Goal: Transaction & Acquisition: Purchase product/service

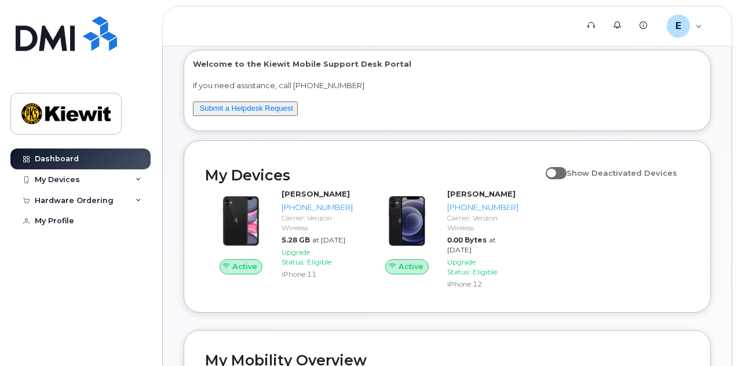
scroll to position [63, 0]
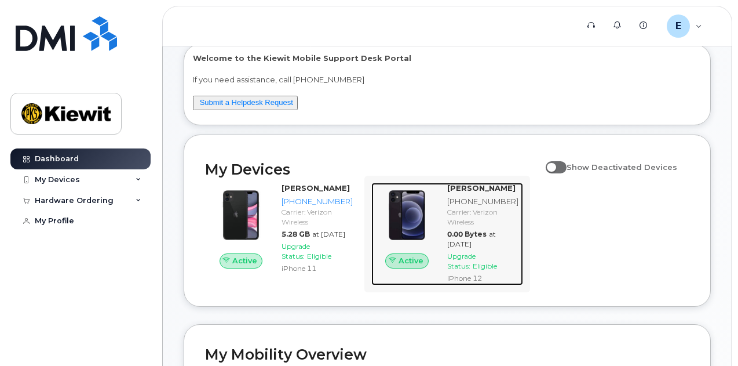
click at [459, 253] on span "Upgrade Status:" at bounding box center [461, 260] width 28 height 19
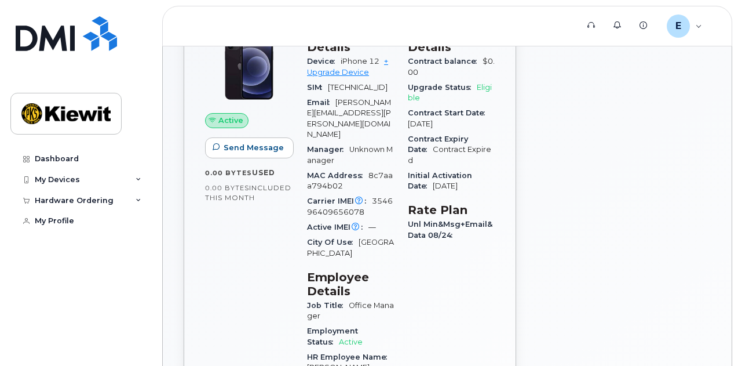
scroll to position [104, 0]
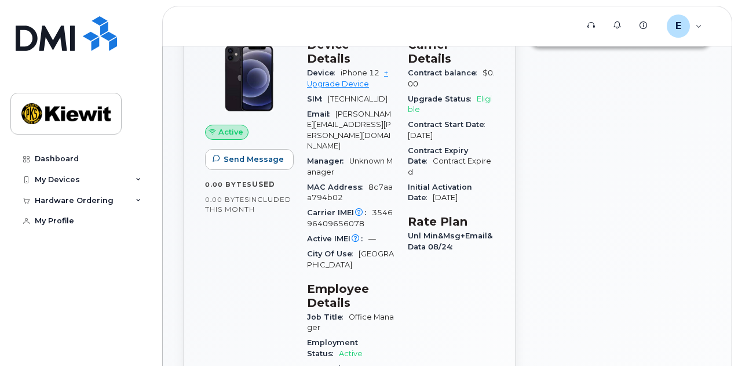
click at [437, 265] on div "Carrier Details Contract balance $0.00 Upgrade Status Eligible Contract Start D…" at bounding box center [451, 358] width 101 height 655
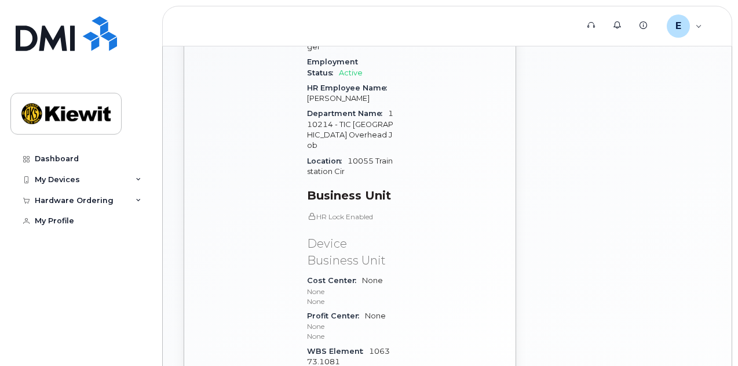
scroll to position [0, 0]
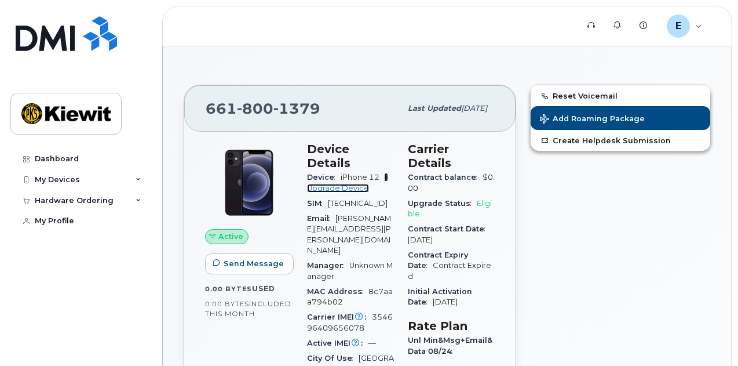
click at [337, 176] on link "+ Upgrade Device" at bounding box center [347, 182] width 81 height 19
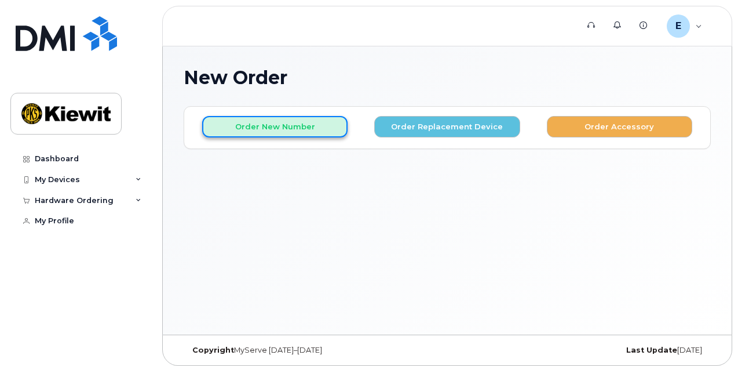
click at [229, 123] on button "Order New Number" at bounding box center [274, 126] width 145 height 21
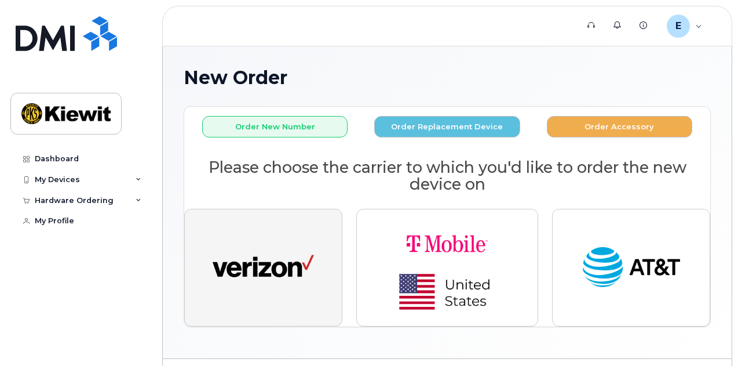
click at [307, 281] on img "button" at bounding box center [263, 268] width 101 height 52
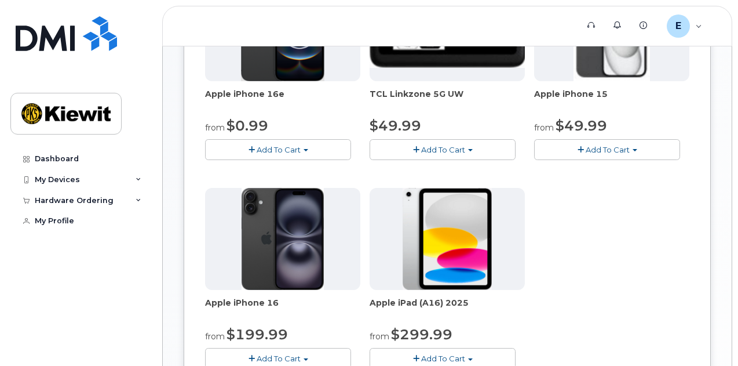
scroll to position [243, 0]
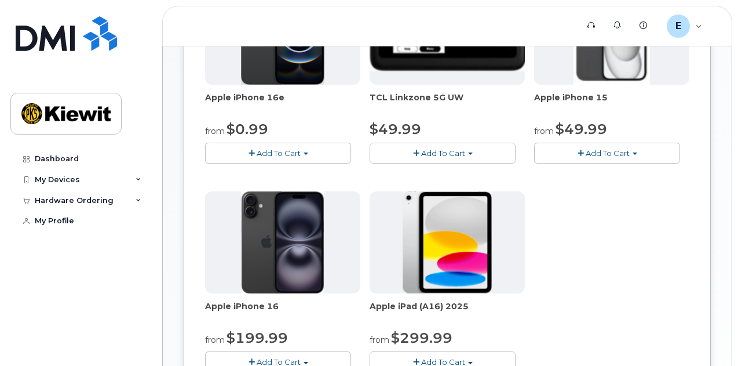
click at [586, 152] on span "Add To Cart" at bounding box center [608, 152] width 44 height 9
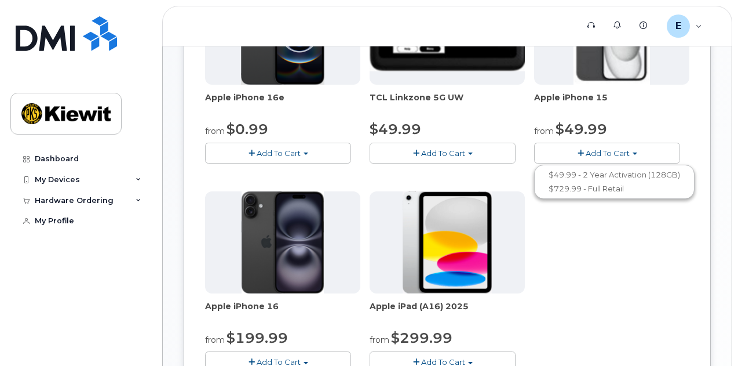
click at [486, 308] on div "Apple iPhone 16e from $0.99 Add To Cart $0.99 - 2 Year Activation (128GB) $599.…" at bounding box center [447, 187] width 484 height 408
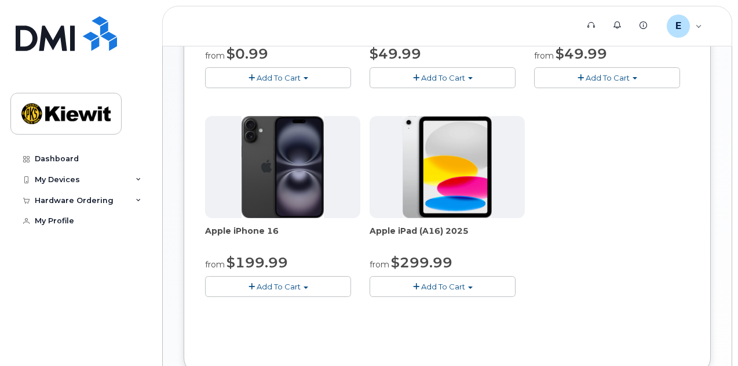
scroll to position [327, 0]
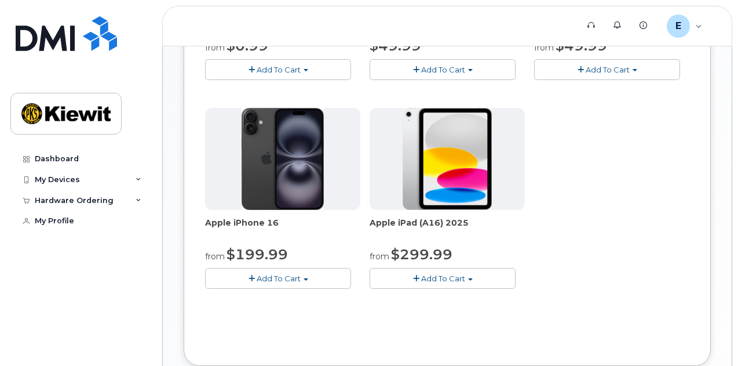
click at [257, 274] on span "Add To Cart" at bounding box center [279, 278] width 44 height 9
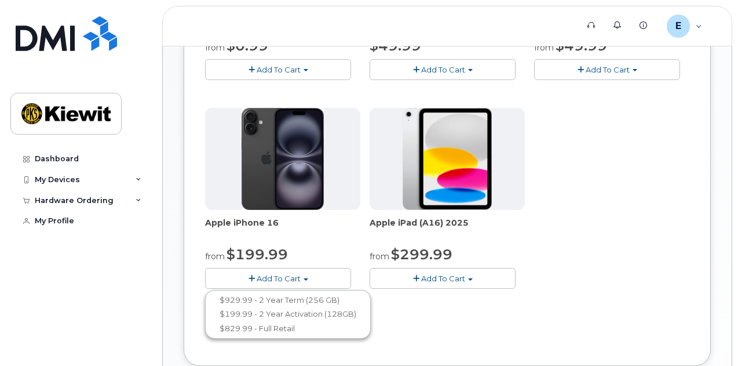
click at [472, 236] on div "Apple iPhone 16e from $0.99 Add To Cart $0.99 - 2 Year Activation (128GB) $599.…" at bounding box center [447, 103] width 484 height 408
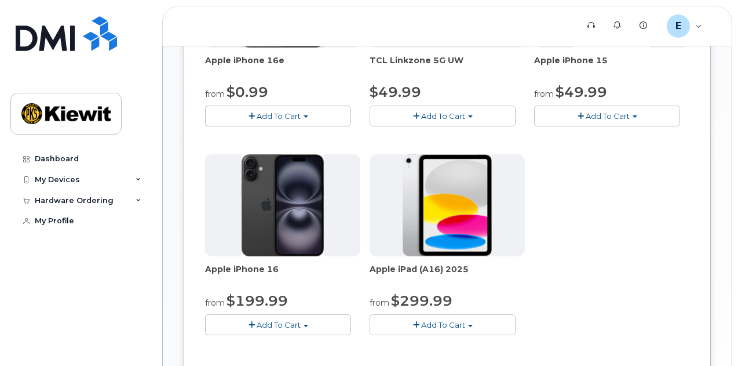
scroll to position [311, 0]
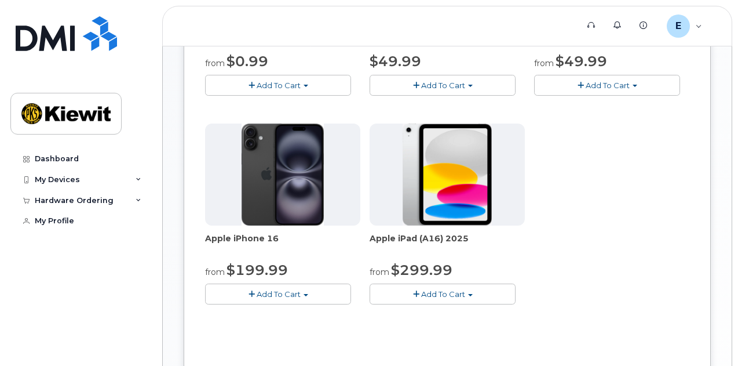
click at [257, 290] on span "Add To Cart" at bounding box center [279, 293] width 44 height 9
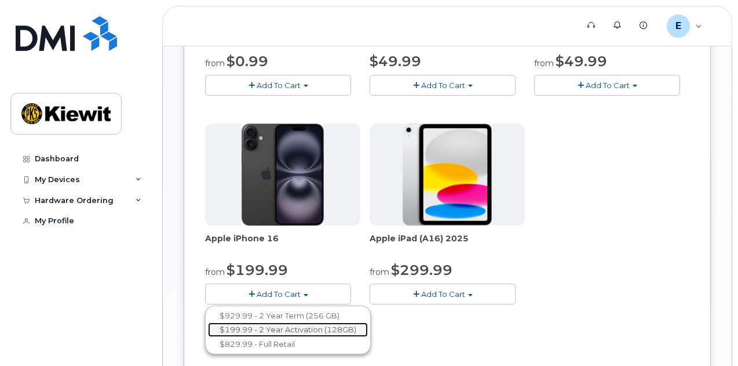
click at [246, 327] on link "$199.99 - 2 Year Activation (128GB)" at bounding box center [288, 329] width 160 height 14
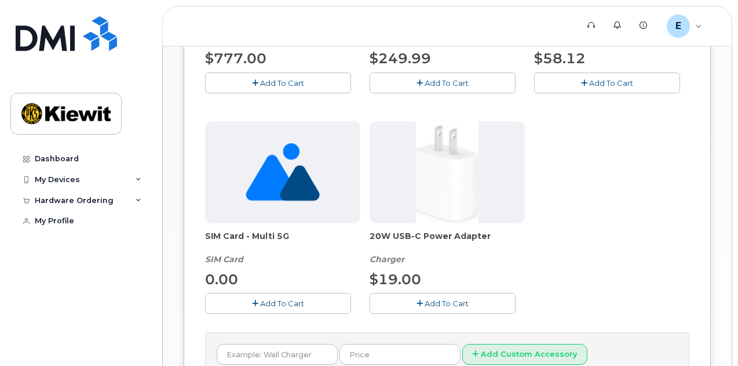
scroll to position [0, 0]
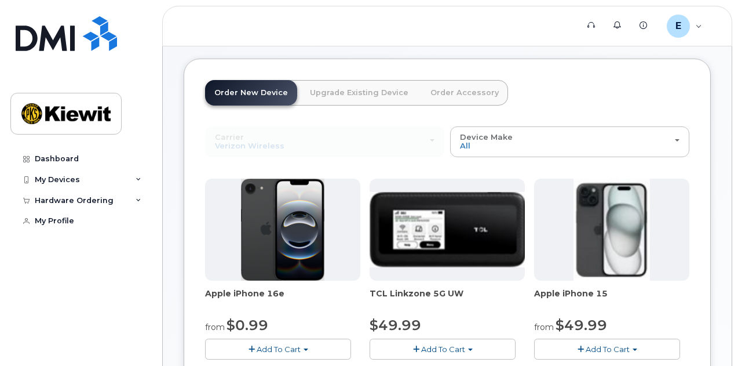
scroll to position [115, 0]
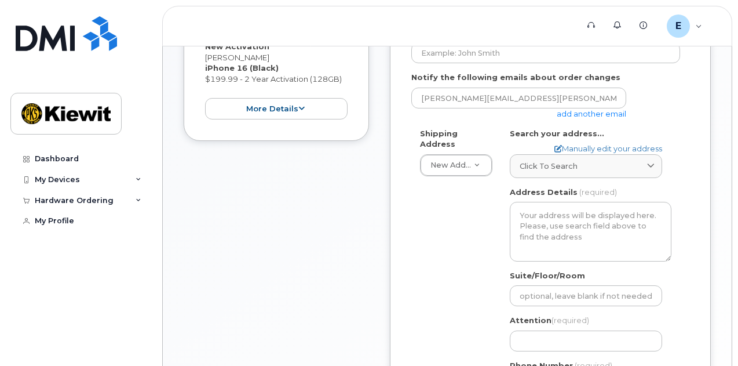
scroll to position [264, 0]
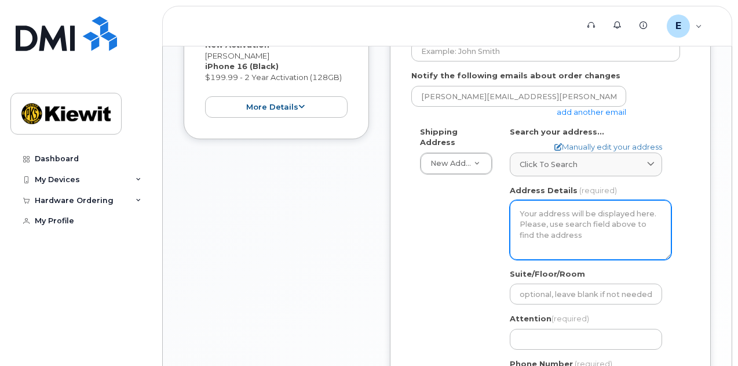
click at [607, 223] on textarea "Address Details" at bounding box center [591, 229] width 162 height 59
click at [543, 218] on textarea "Address Details" at bounding box center [591, 229] width 162 height 59
click at [535, 210] on textarea "Address Details" at bounding box center [591, 229] width 162 height 59
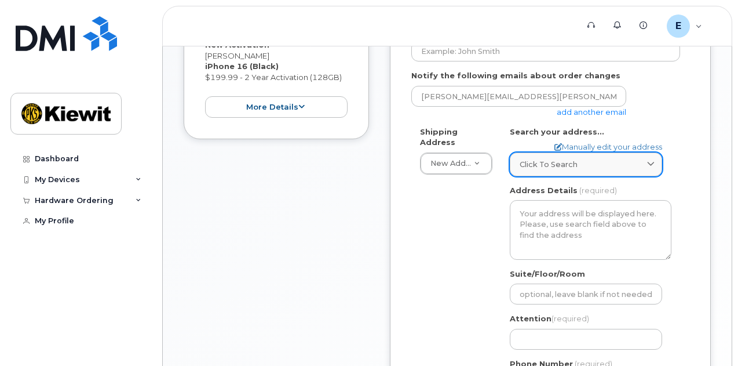
click at [565, 161] on span "Click to search" at bounding box center [549, 164] width 58 height 11
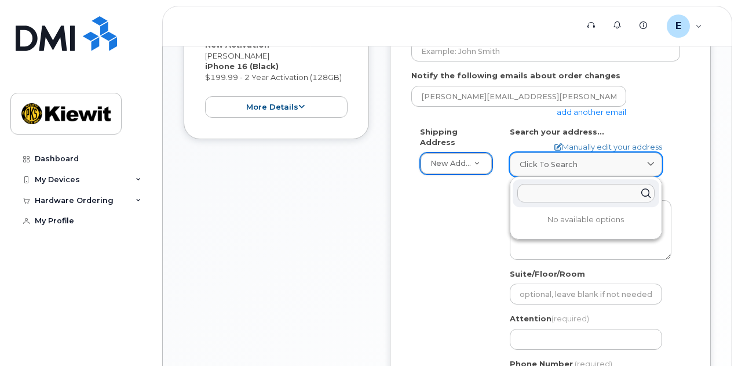
click at [536, 164] on span "Click to search" at bounding box center [549, 164] width 58 height 11
click at [547, 188] on input "text" at bounding box center [585, 193] width 137 height 19
drag, startPoint x: 674, startPoint y: 244, endPoint x: 694, endPoint y: 251, distance: 20.9
click at [676, 246] on div "AB Search your address... Manually edit your address Click to search No availab…" at bounding box center [590, 264] width 179 height 277
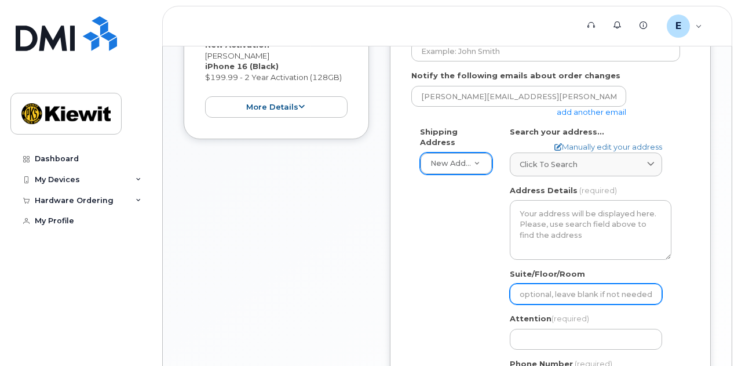
click at [550, 286] on input "Suite/Floor/Room" at bounding box center [586, 293] width 152 height 21
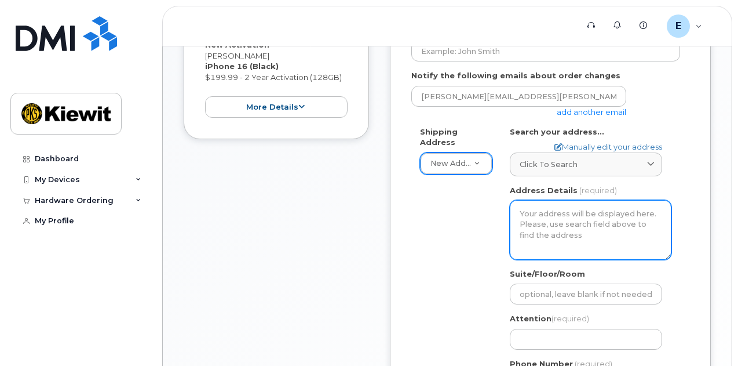
click at [599, 202] on textarea "Address Details" at bounding box center [591, 229] width 162 height 59
click at [552, 223] on textarea "Address Details" at bounding box center [591, 229] width 162 height 59
click at [537, 213] on textarea "Address Details" at bounding box center [591, 229] width 162 height 59
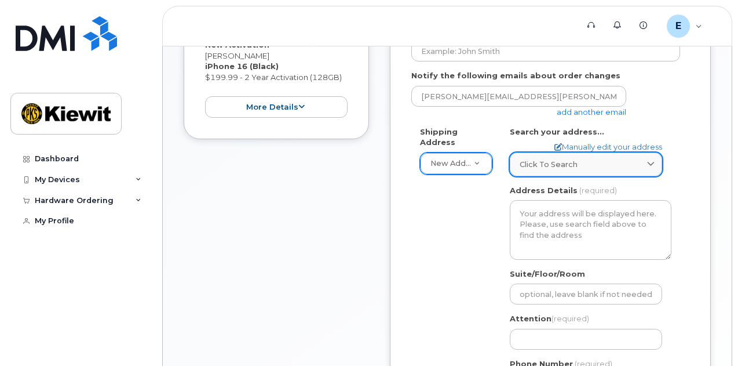
click at [592, 159] on div "Click to search" at bounding box center [586, 164] width 133 height 11
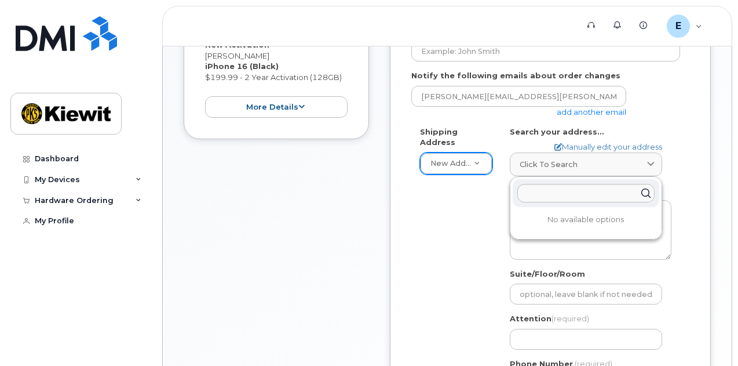
click at [570, 220] on p "No available options" at bounding box center [586, 219] width 147 height 10
click at [553, 195] on input "text" at bounding box center [585, 193] width 137 height 19
drag, startPoint x: 450, startPoint y: 223, endPoint x: 454, endPoint y: 185, distance: 38.4
click at [450, 223] on div "Shipping Address New Address New Address AB Search your address... Manually edi…" at bounding box center [545, 264] width 269 height 277
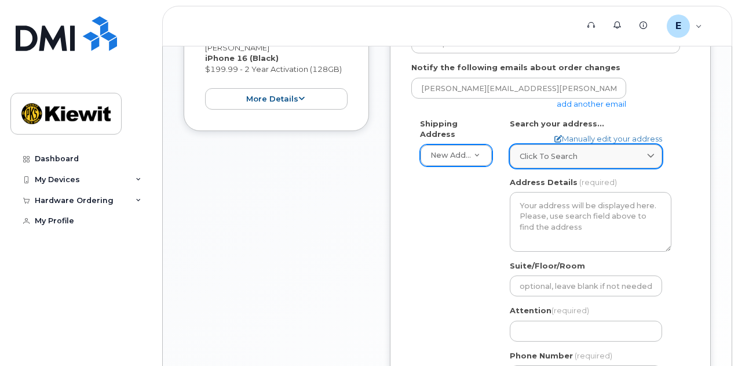
scroll to position [269, 0]
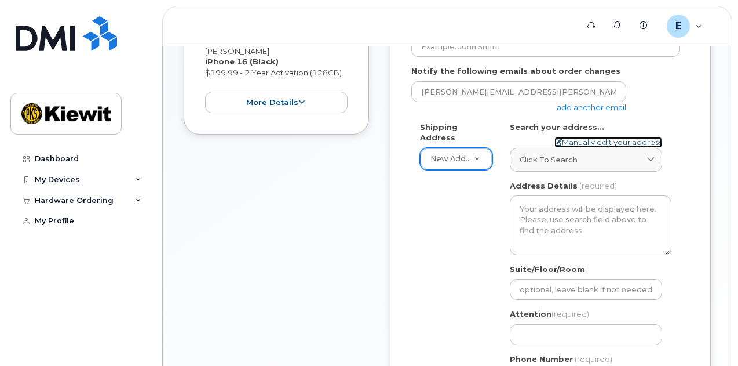
click at [643, 142] on link "Manually edit your address" at bounding box center [609, 142] width 108 height 11
select select
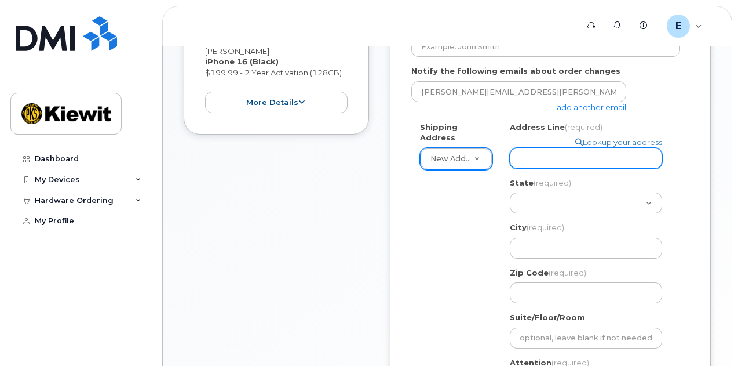
click at [527, 157] on input "Address Line (required)" at bounding box center [586, 158] width 152 height 21
select select
type input "2"
select select
type input "25"
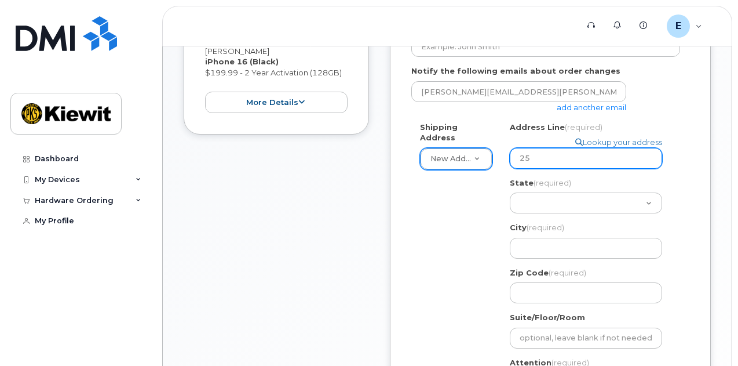
select select
type input "257"
select select
type input "257 V"
select select
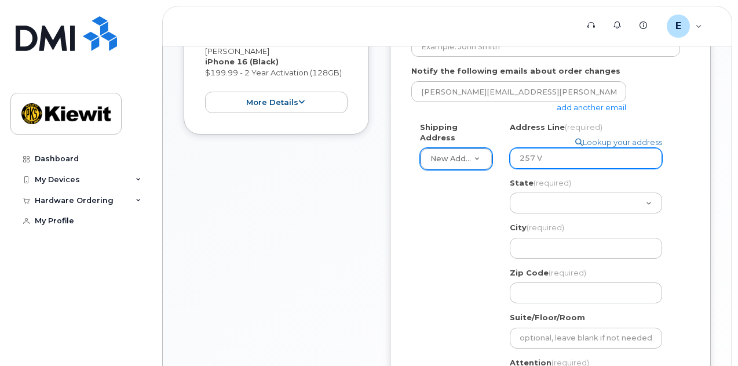
type input "257 Ve"
select select
type input "257 Ver"
select select
type input "257 Vera"
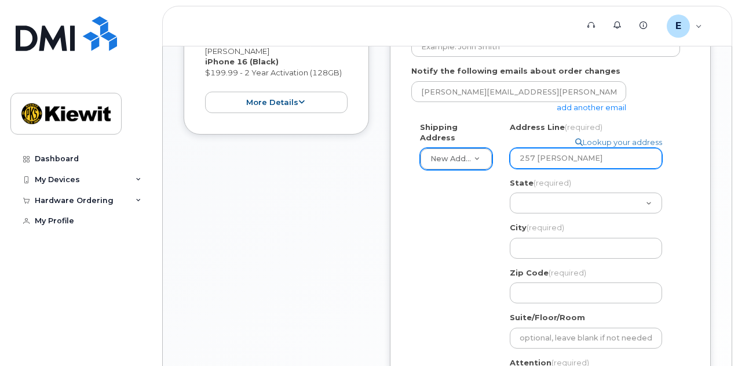
select select
type input "257 Veran"
select select
type input "257 Verand"
select select
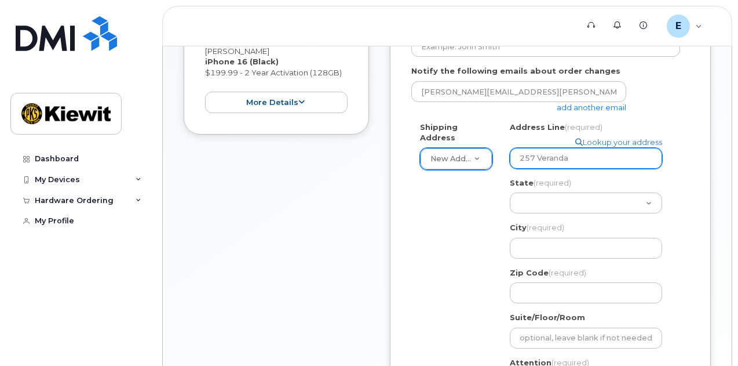
type input "257 Veranda"
select select
type input "257 Veranda L"
select select
type input "257 Veranda Ln"
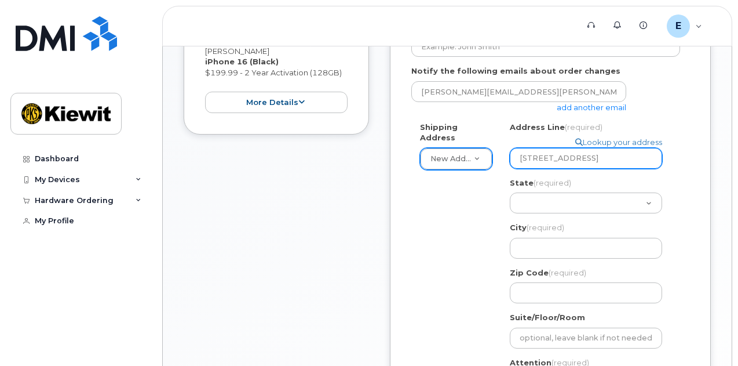
select select
type input "257 Veranda Ln U"
select select
type input "257 Veranda Ln Un"
select select
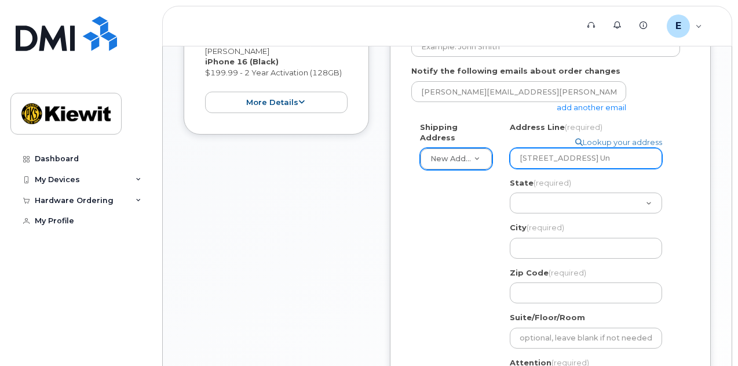
type input "257 Veranda Ln Uni"
select select
type input "257 Veranda Ln Unit"
select select
type input "257 Veranda Ln Unit 1"
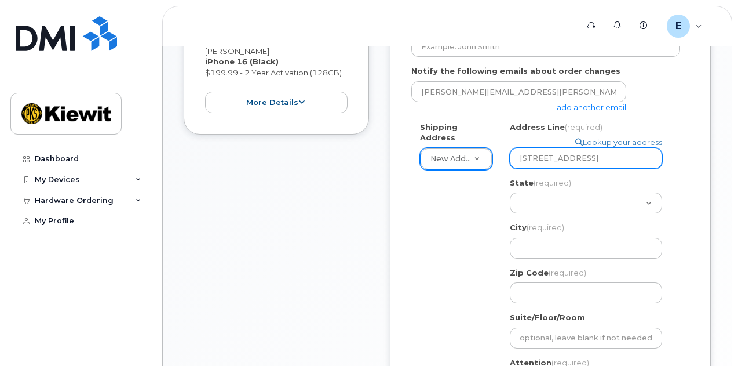
select select
type input "257 Veranda Ln Unit 11"
select select
type input "257 Veranda Ln Unit 113"
click at [548, 191] on div "State (required) Alabama Alaska American Samoa Arizona Arkansas California Colo…" at bounding box center [591, 195] width 162 height 37
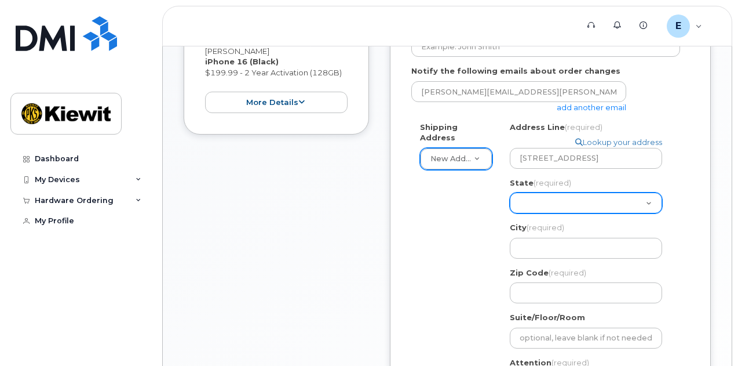
click at [547, 196] on select "Alabama Alaska American Samoa Arizona Arkansas California Colorado Connecticut …" at bounding box center [586, 202] width 152 height 21
select select "WI"
click at [510, 192] on select "Alabama Alaska American Samoa Arizona Arkansas California Colorado Connecticut …" at bounding box center [586, 202] width 152 height 21
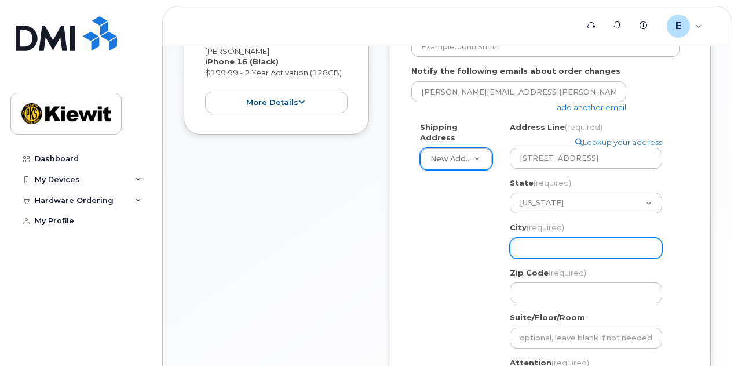
click at [538, 245] on input "City (required)" at bounding box center [586, 248] width 152 height 21
select select
type input "M"
select select
type input "Mo"
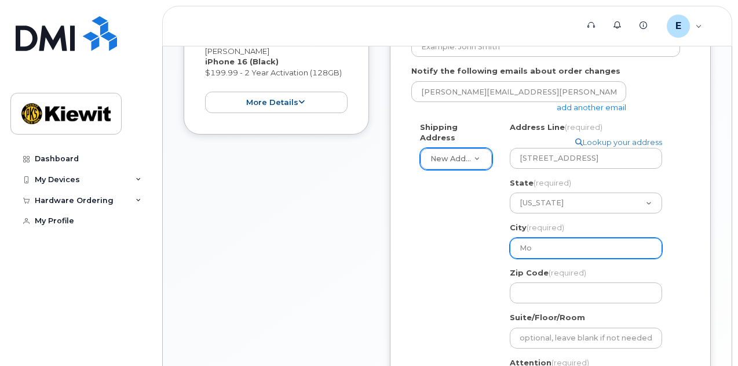
select select
type input "Mon"
select select
type input "Mo"
select select
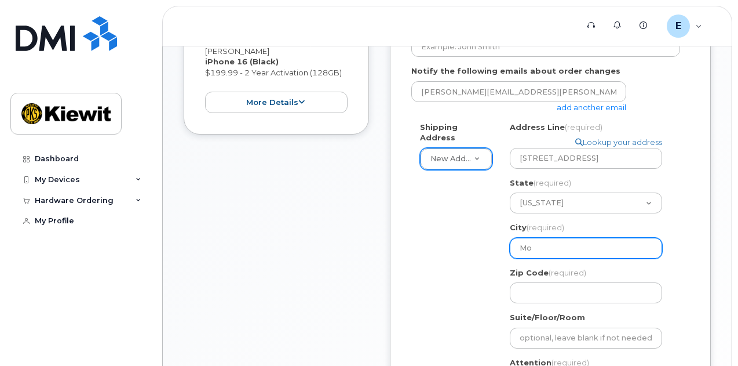
type input "Mou"
select select
type input "Moun"
select select
type input "Mount"
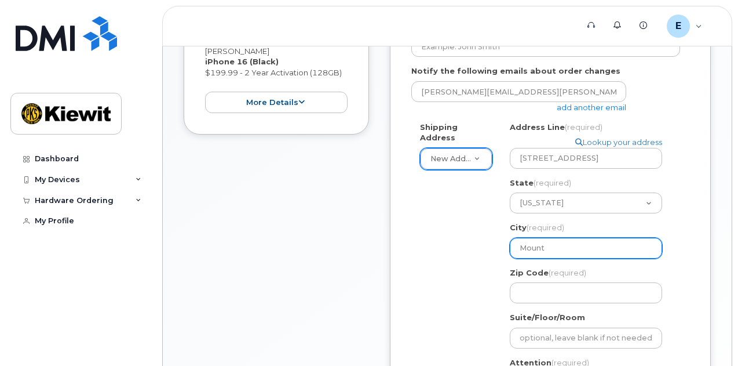
select select
type input "Mount P"
select select
type input "Mount Pl"
select select
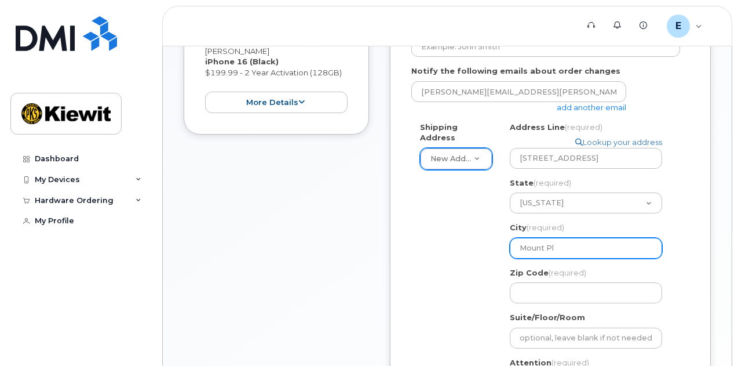
type input "Mount Ple"
select select
type input "Mount Plea"
select select
type input "Mount Pleas"
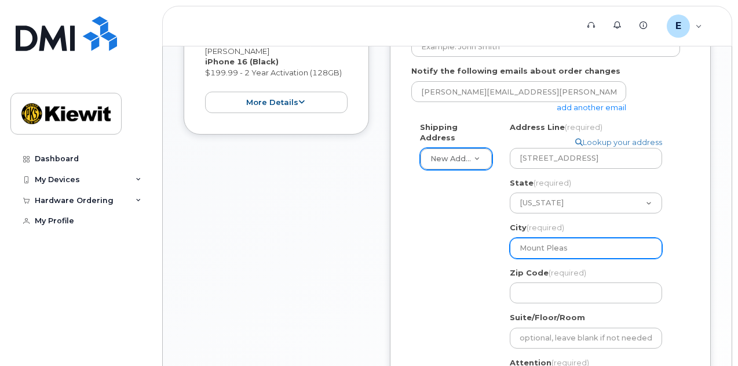
select select
type input "Mount Pleasan"
select select
type input "Mount Pleasant"
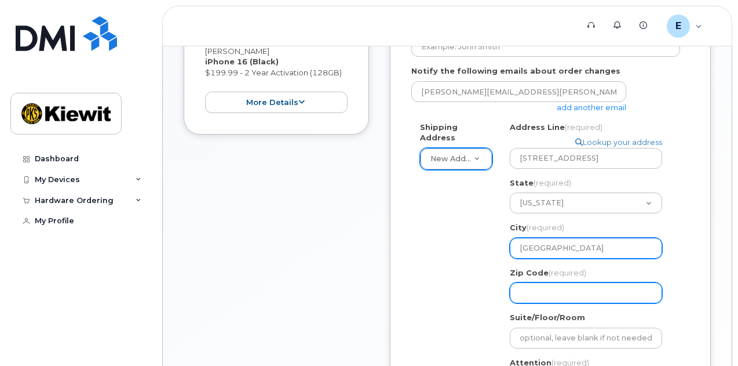
select select
type input "5"
select select
type input "54"
select select
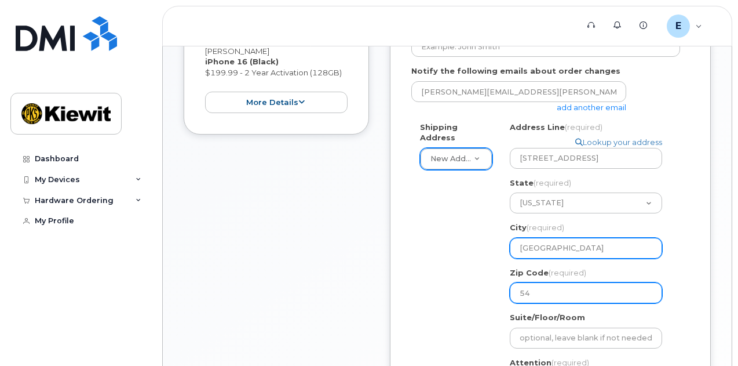
type input "5"
select select
type input "53"
select select
type input "534"
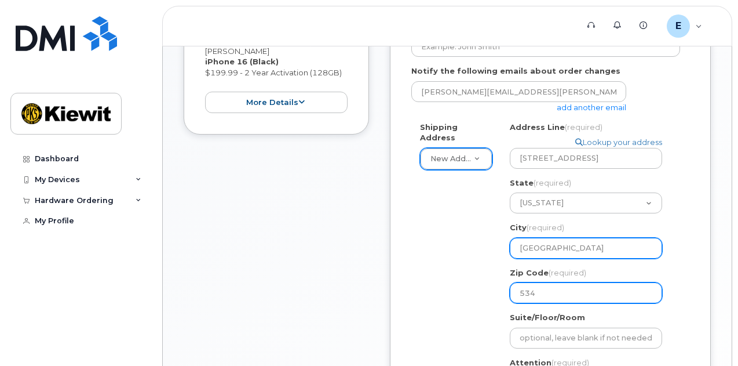
select select
type input "5340"
select select
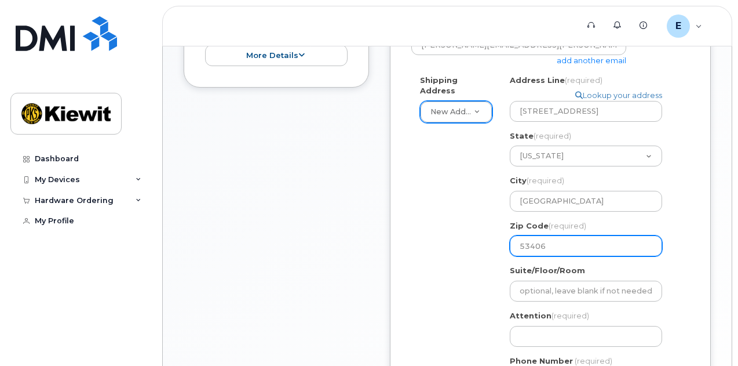
scroll to position [317, 0]
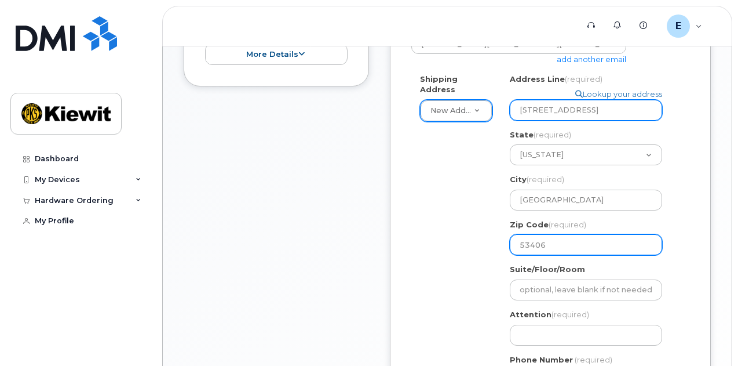
type input "53406"
drag, startPoint x: 622, startPoint y: 110, endPoint x: 582, endPoint y: 111, distance: 40.6
click at [582, 111] on input "257 Veranda Ln Unit 113" at bounding box center [586, 110] width 152 height 21
select select
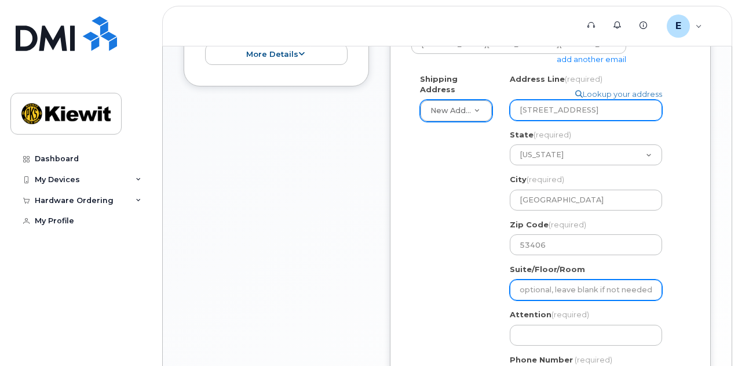
type input "257 Veranda Ln"
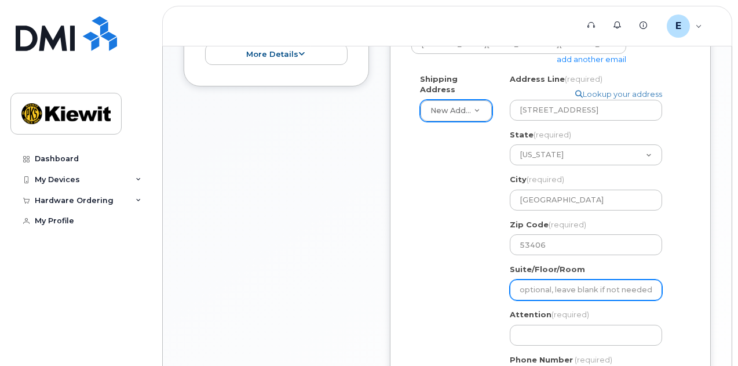
click at [537, 287] on input "Suite/Floor/Room" at bounding box center [586, 289] width 152 height 21
paste input "Unit 113"
select select
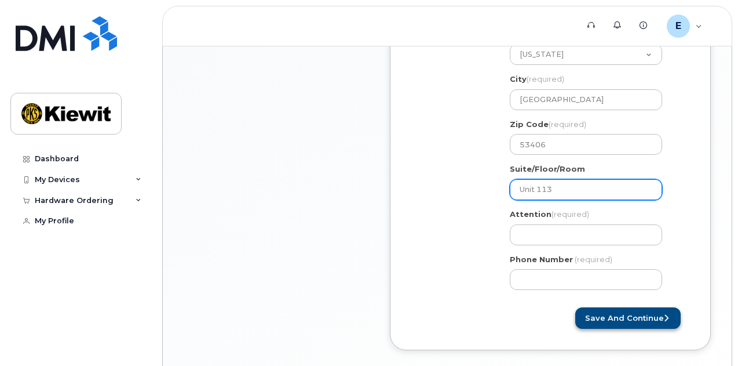
scroll to position [419, 0]
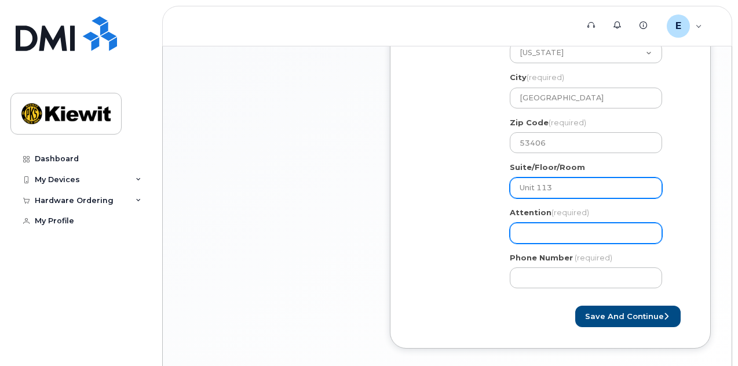
type input "Unit 113"
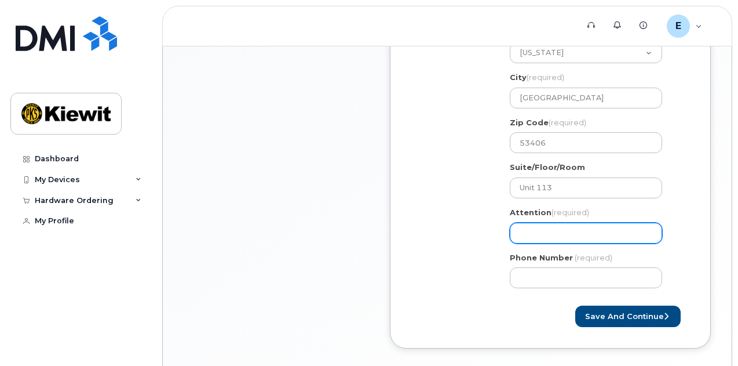
click at [537, 232] on input "Attention (required)" at bounding box center [586, 233] width 152 height 21
select select
type input "E"
select select
type input "Eu"
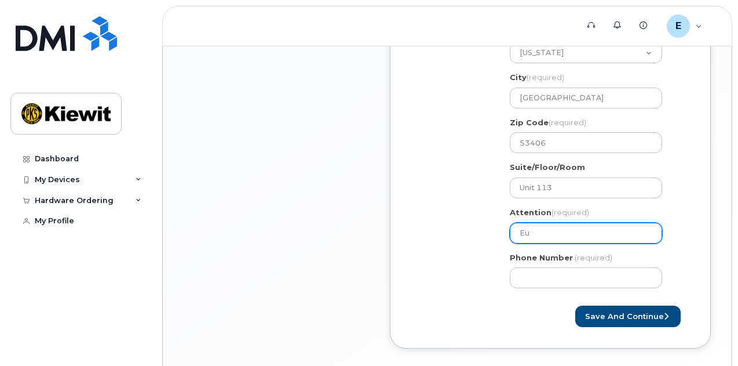
select select
type input "Eug"
select select
type input "Euge"
select select
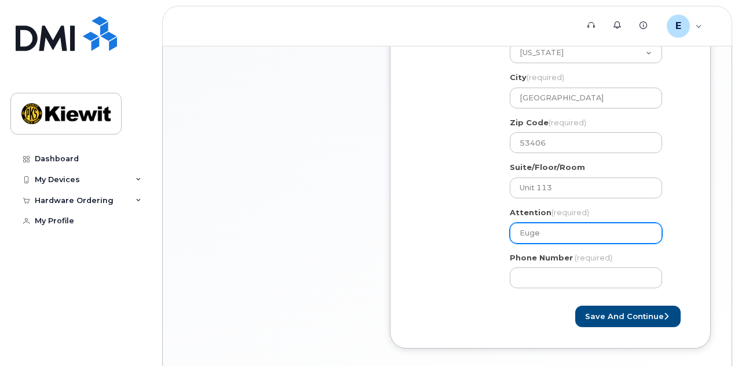
type input "Eugen"
select select
type input "Eugene"
select select
type input "Eugene u"
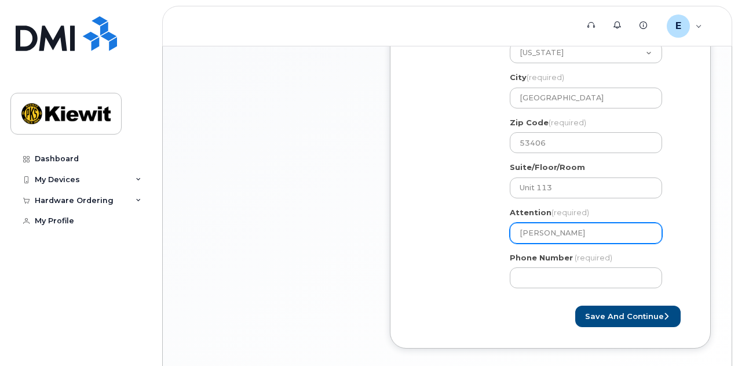
select select
type input "Eugene"
select select
type input "Eugene U"
select select
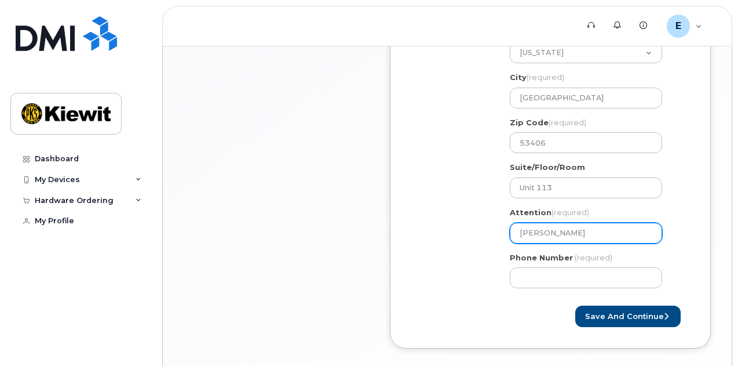
type input "Eugene Ud"
select select
type input "Eugene Uda"
select select
type input "Eugene Udar"
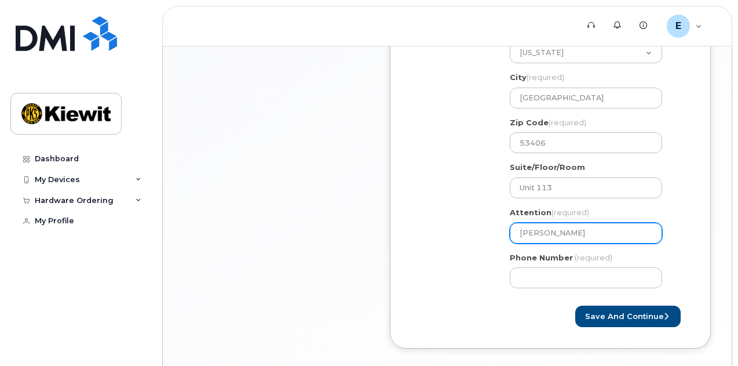
select select
type input "Eugene Udarv"
select select
type input "Eugene Udarve"
select select
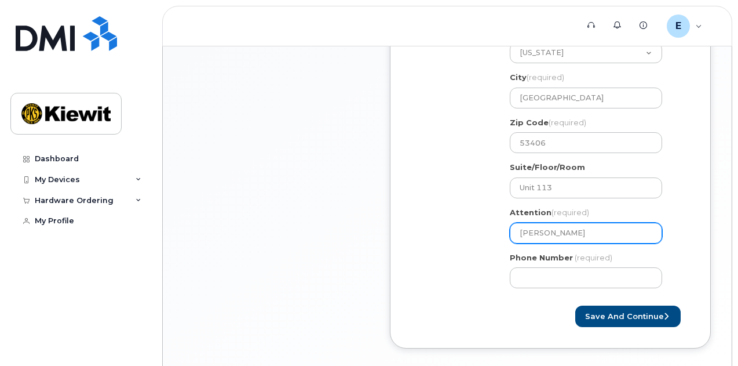
type input "Eugene Udarv"
select select
type input "Eugene Udar"
select select
type input "Eugene Udarb"
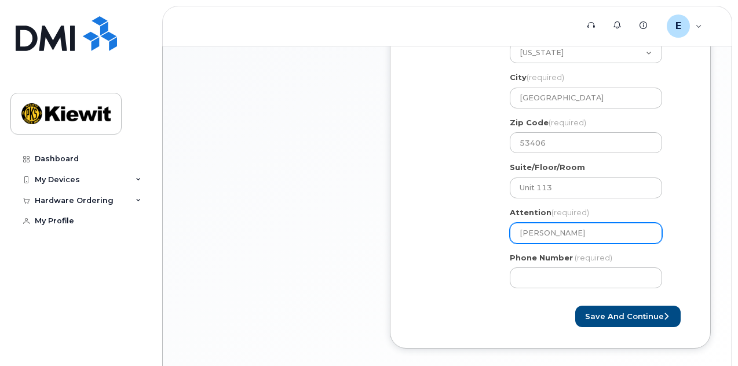
select select
type input "[PERSON_NAME]"
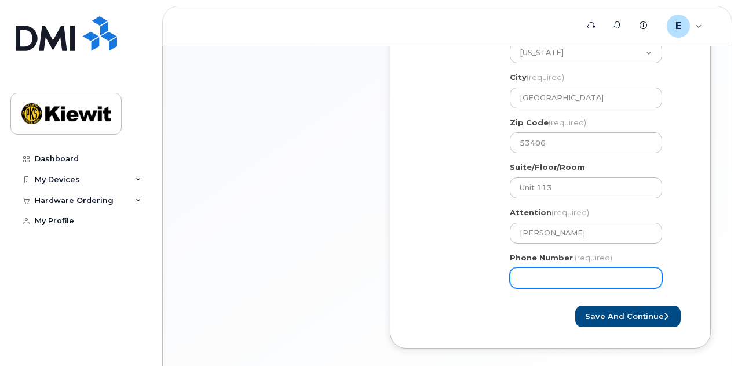
click at [571, 284] on input "Phone Number" at bounding box center [586, 277] width 152 height 21
type input "661808581"
select select
type input "6618085813"
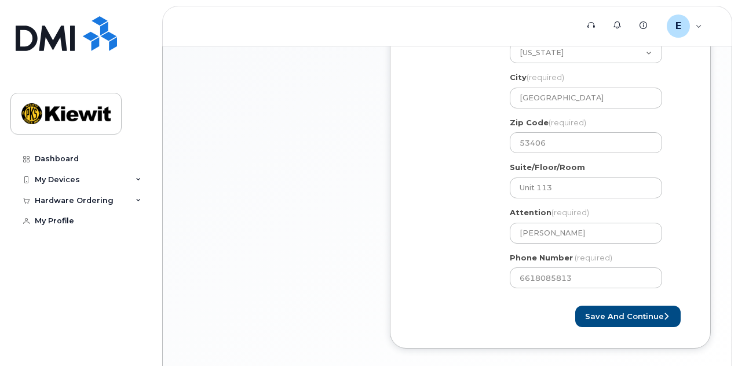
click at [504, 305] on div "Save and Continue" at bounding box center [550, 315] width 278 height 21
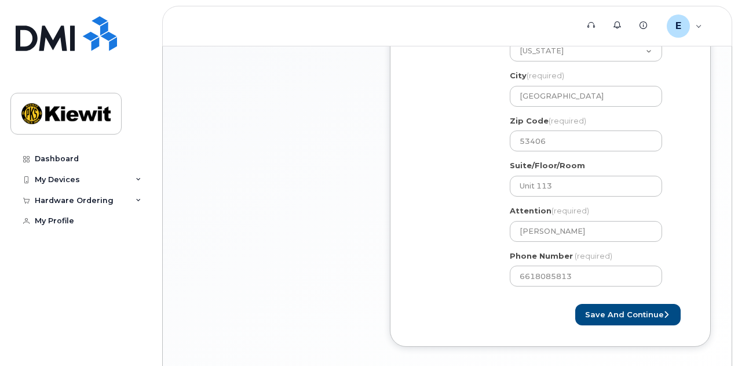
scroll to position [475, 0]
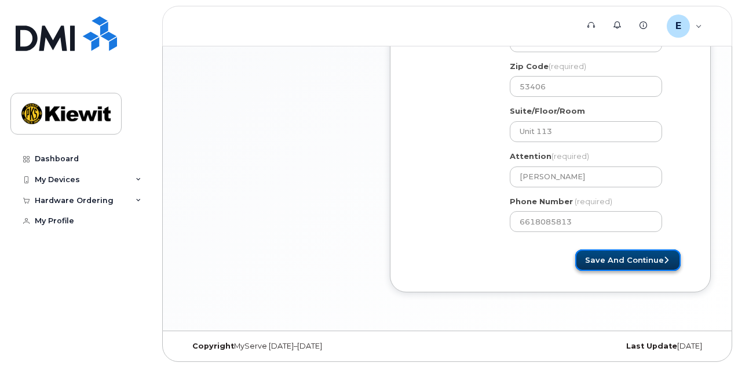
click at [620, 260] on button "Save and Continue" at bounding box center [627, 259] width 105 height 21
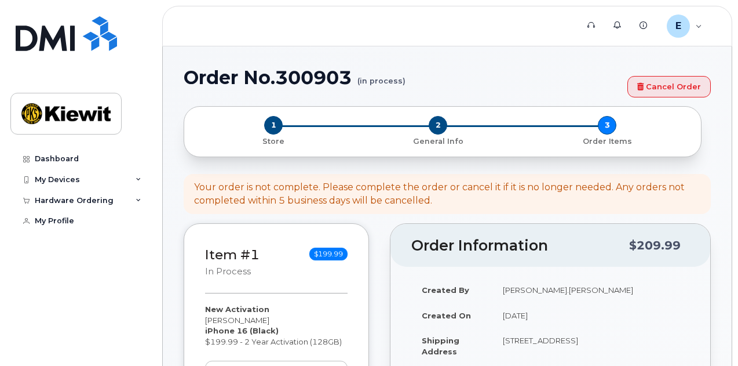
select select
type input "10055 ([US_STATE], [GEOGRAPHIC_DATA])"
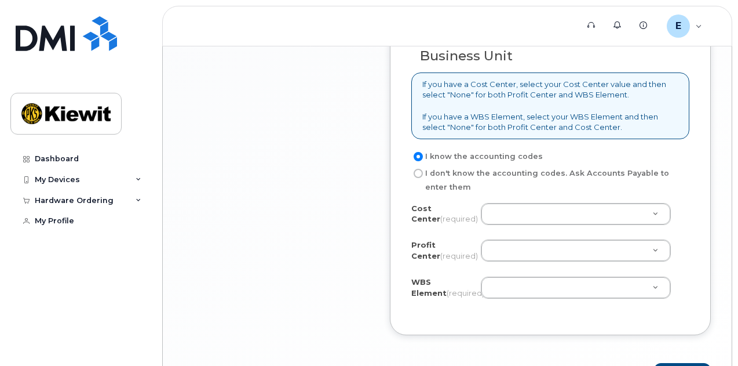
scroll to position [954, 0]
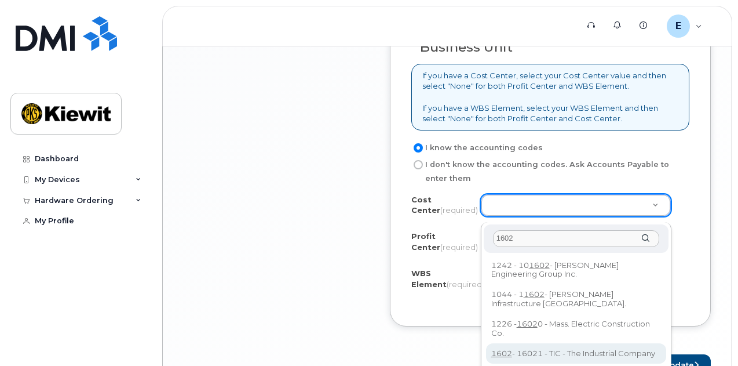
type input "1602"
type input "16021"
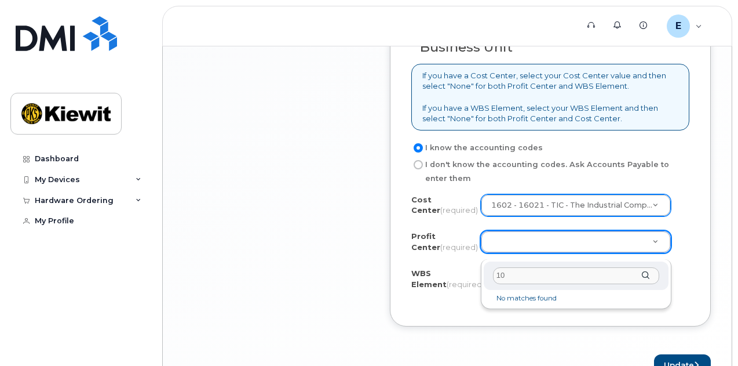
type input "1"
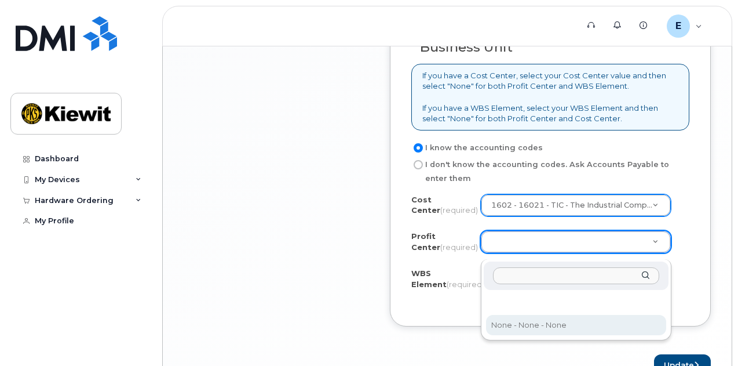
select select "None"
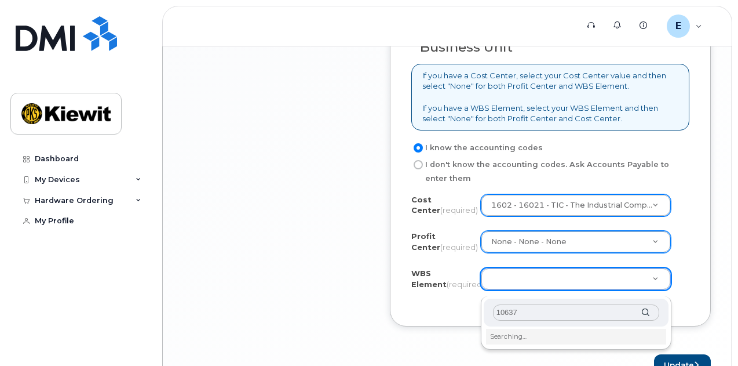
type input "106373"
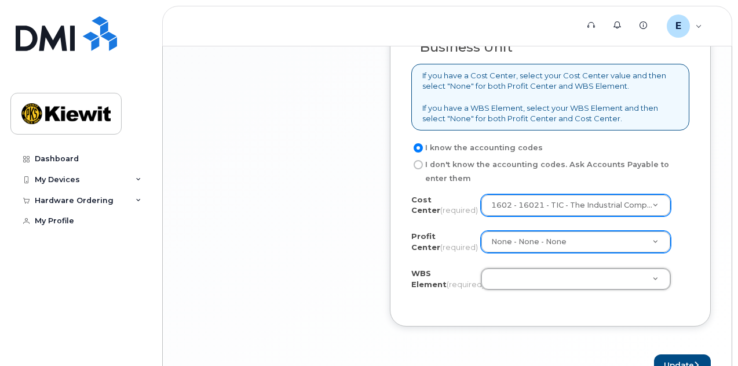
drag, startPoint x: 738, startPoint y: 302, endPoint x: 738, endPoint y: 309, distance: 7.0
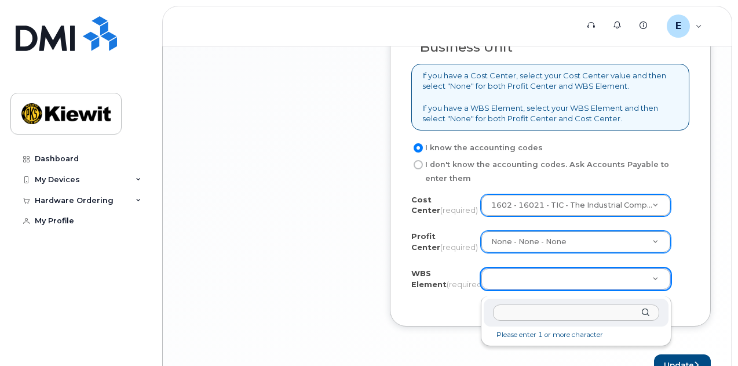
scroll to position [1028, 0]
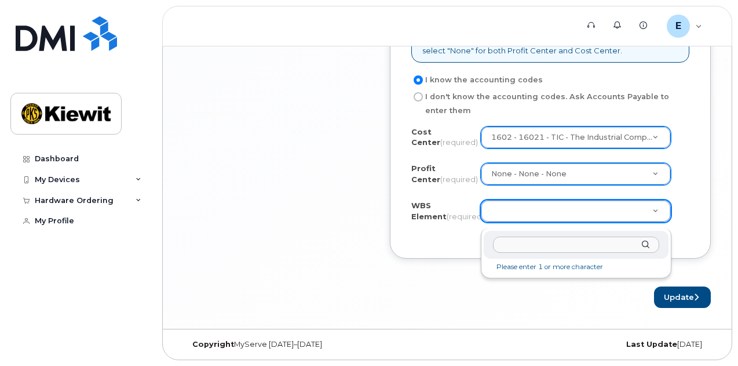
click at [541, 239] on input "text" at bounding box center [576, 244] width 166 height 17
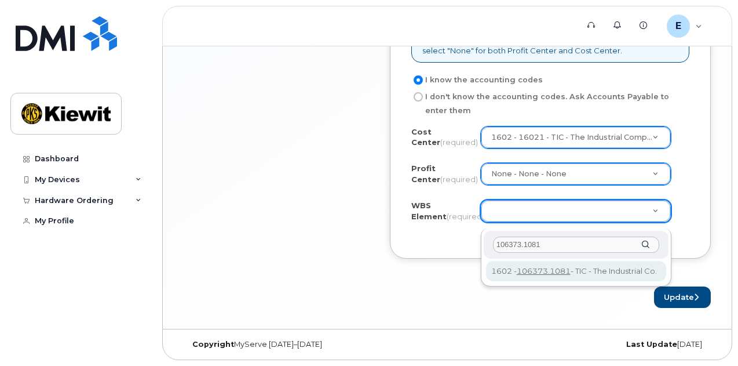
type input "106373.1081"
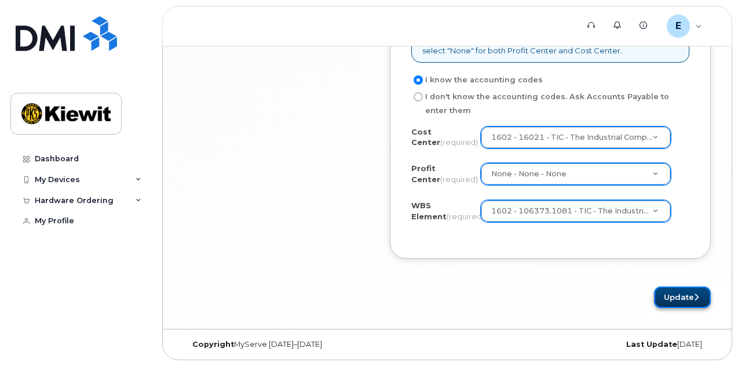
click at [679, 298] on button "Update" at bounding box center [682, 296] width 57 height 21
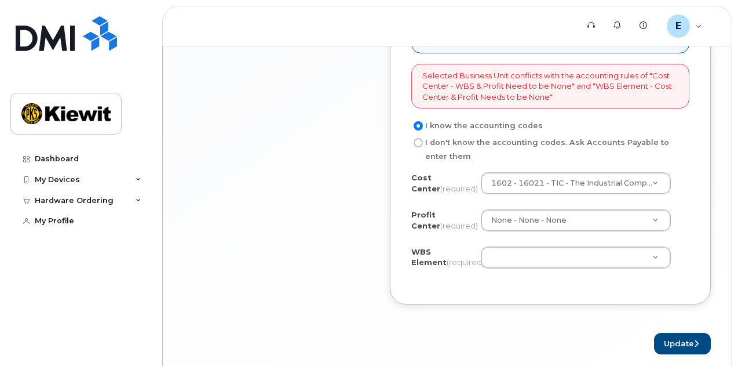
scroll to position [1042, 0]
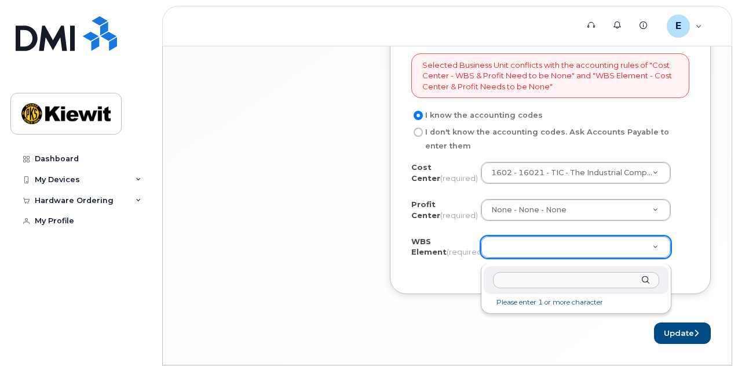
click at [533, 286] on input "text" at bounding box center [576, 280] width 166 height 17
type input "106373.1081"
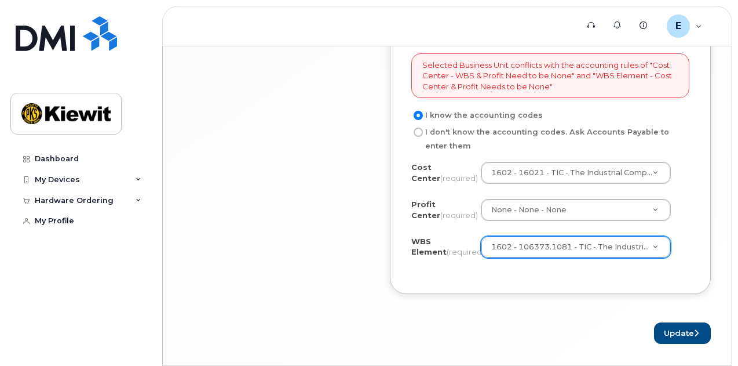
click at [542, 287] on div "Business Unit If you have a Cost Center, select your Cost Center value and then…" at bounding box center [550, 104] width 321 height 382
click at [680, 341] on button "Update" at bounding box center [682, 332] width 57 height 21
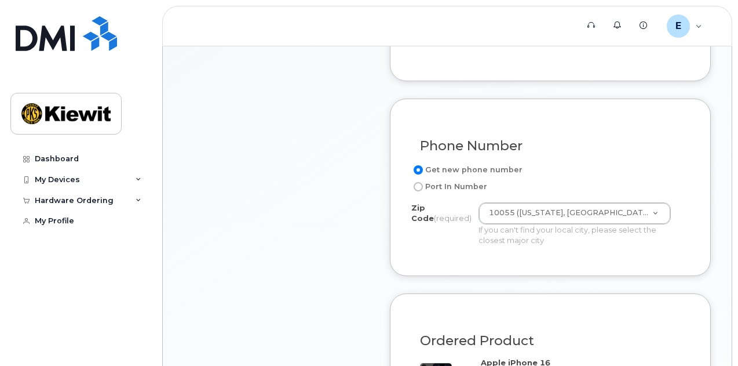
scroll to position [511, 0]
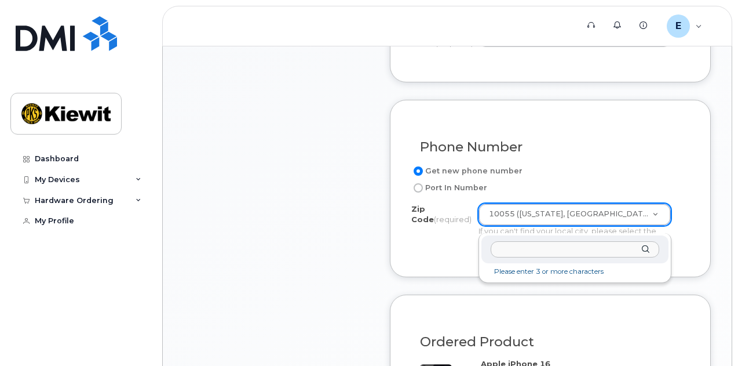
click at [536, 252] on input "Zip Code (required)" at bounding box center [575, 249] width 169 height 17
type input "66062"
type input "66062 (Olathe, [GEOGRAPHIC_DATA])"
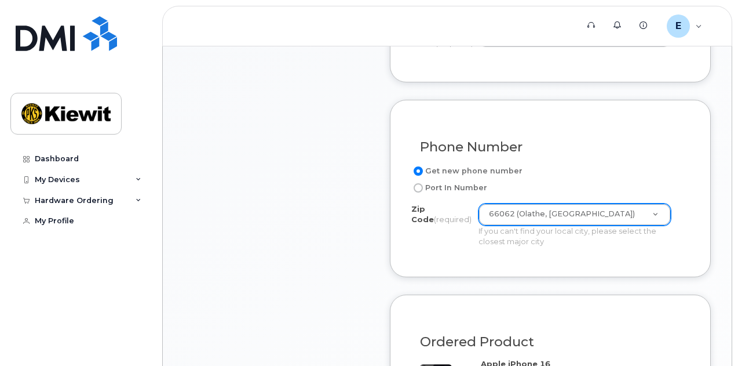
drag, startPoint x: 738, startPoint y: 217, endPoint x: 737, endPoint y: 200, distance: 16.8
click at [737, 200] on body "Support Alerts Knowledge Base E [PERSON_NAME].[PERSON_NAME] Employee English Fr…" at bounding box center [369, 210] width 738 height 1443
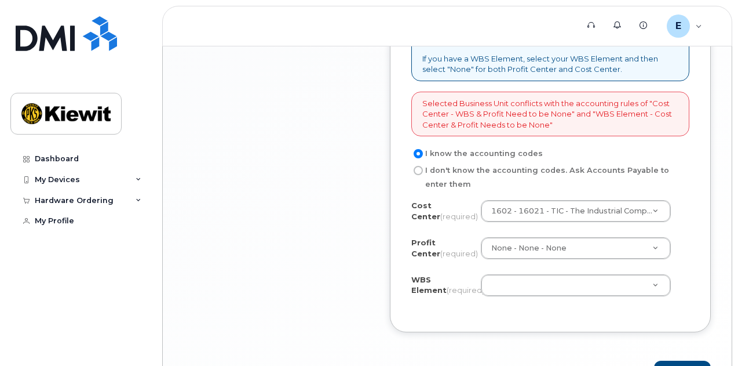
scroll to position [1018, 0]
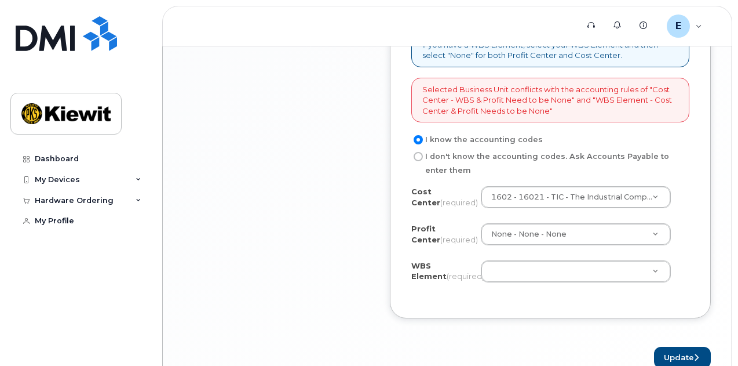
click at [424, 163] on label "I don't know the accounting codes. Ask Accounts Payable to enter them" at bounding box center [545, 164] width 269 height 28
click at [423, 161] on input "I don't know the accounting codes. Ask Accounts Payable to enter them" at bounding box center [418, 156] width 9 height 9
radio input "true"
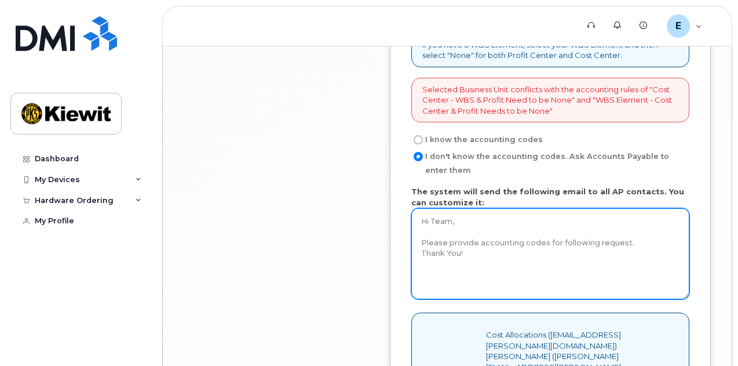
click at [506, 254] on textarea "Hi Team, Please provide accounting codes for following request. Thank You!" at bounding box center [550, 253] width 278 height 91
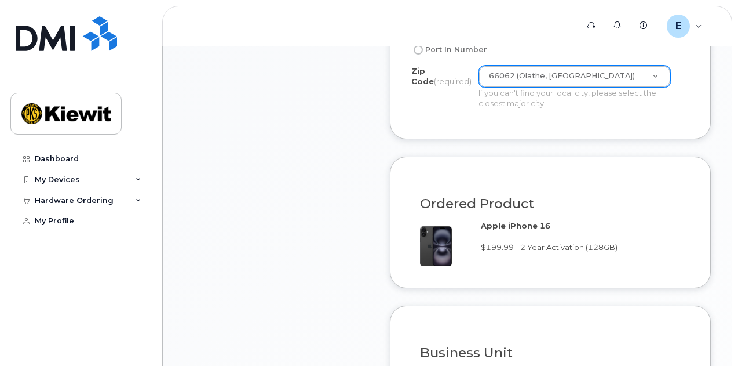
scroll to position [939, 0]
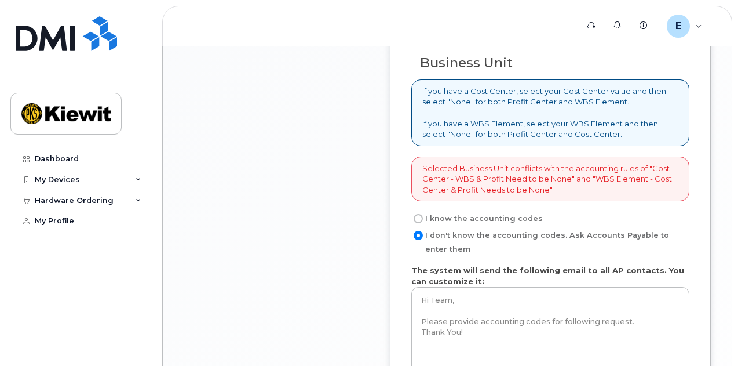
click at [427, 223] on label "I know the accounting codes" at bounding box center [477, 219] width 132 height 14
click at [423, 223] on input "I know the accounting codes" at bounding box center [418, 218] width 9 height 9
radio input "true"
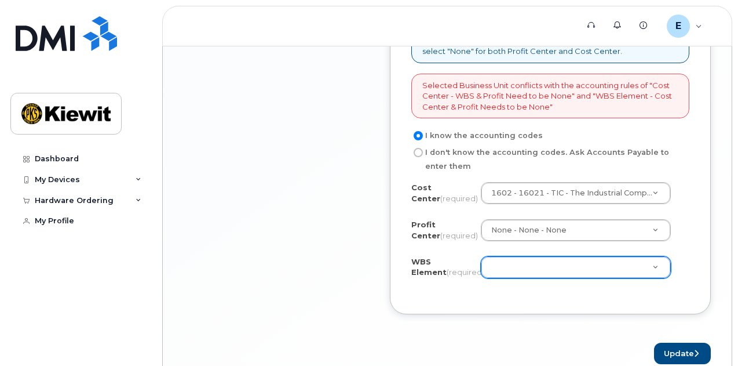
scroll to position [1024, 0]
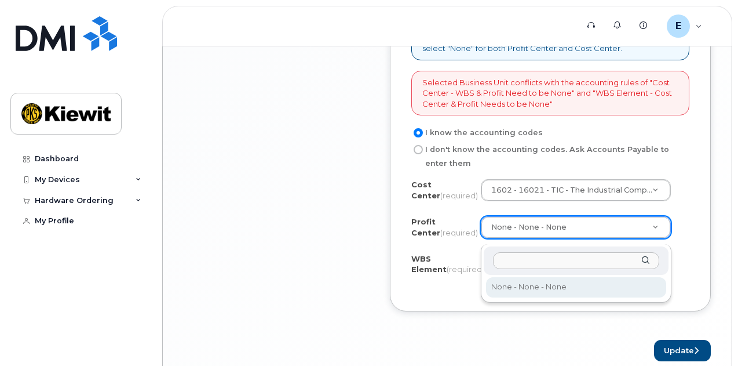
click at [508, 256] on input "text" at bounding box center [576, 260] width 166 height 17
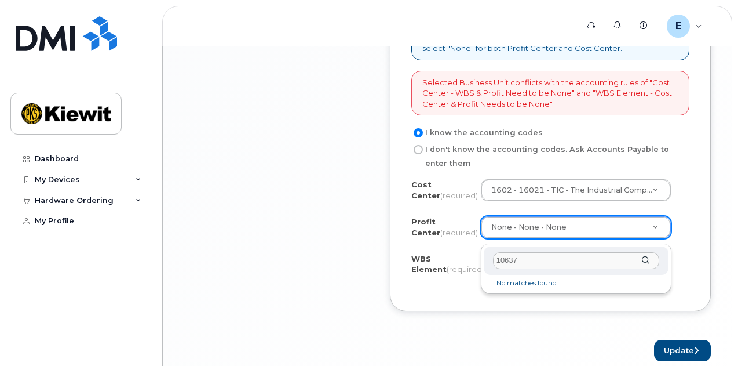
type input "106373"
drag, startPoint x: 538, startPoint y: 262, endPoint x: 487, endPoint y: 261, distance: 51.0
click at [487, 261] on div "106373" at bounding box center [576, 260] width 185 height 28
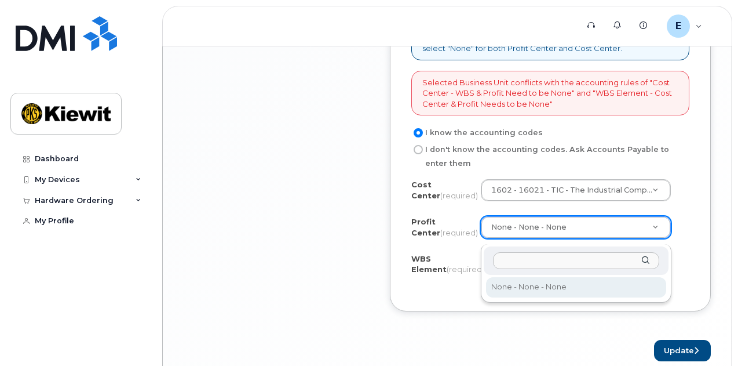
click at [567, 260] on input "text" at bounding box center [576, 260] width 166 height 17
type input "1"
drag, startPoint x: 564, startPoint y: 261, endPoint x: 494, endPoint y: 261, distance: 70.7
click at [494, 261] on input "1" at bounding box center [576, 260] width 166 height 17
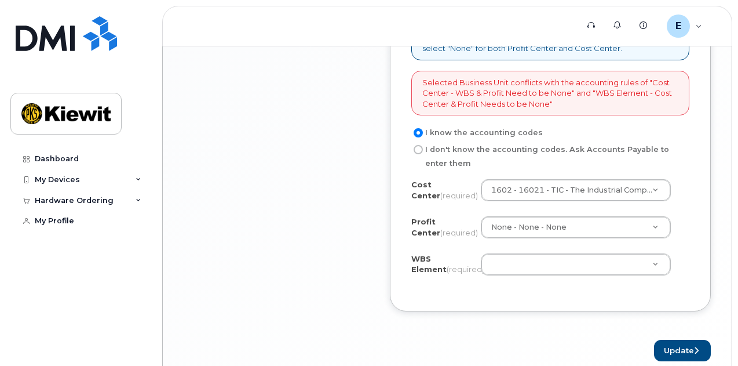
click at [417, 154] on input "I don't know the accounting codes. Ask Accounts Payable to enter them" at bounding box center [418, 149] width 9 height 9
radio input "true"
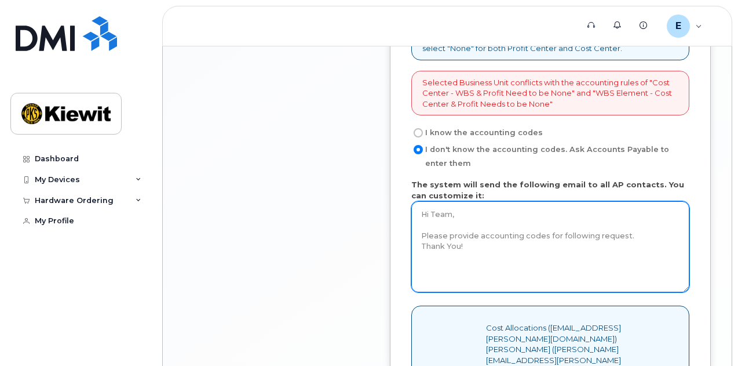
click at [511, 251] on textarea "Hi Team, Please provide accounting codes for following request. Thank You!" at bounding box center [550, 246] width 278 height 91
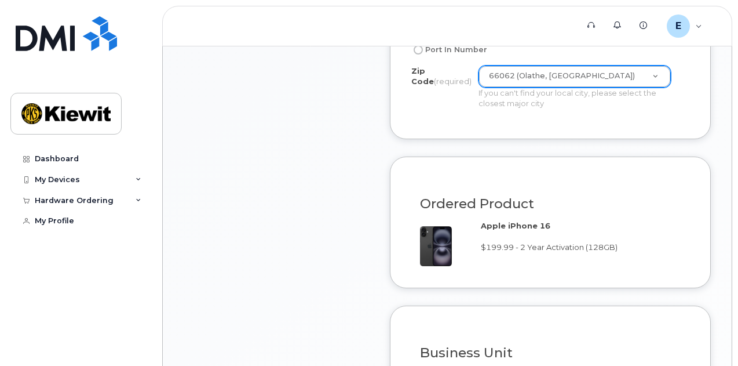
scroll to position [939, 0]
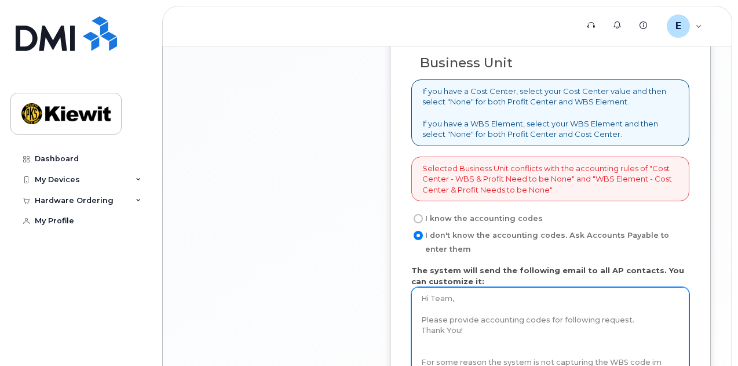
type textarea "Hi Team, Please provide accounting codes for following request. Thank You! For …"
click at [415, 223] on input "I know the accounting codes" at bounding box center [418, 218] width 9 height 9
radio input "true"
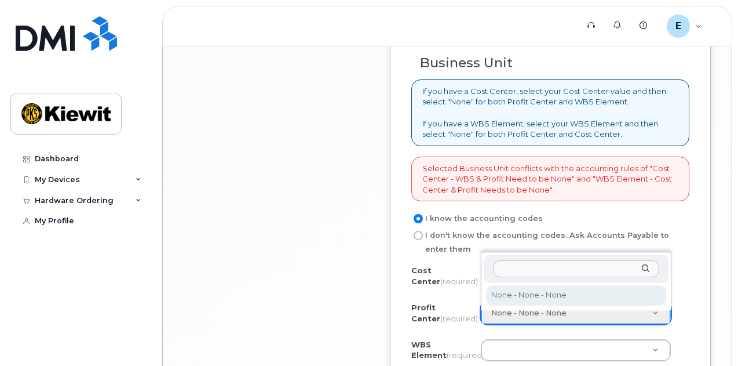
click at [643, 267] on div at bounding box center [576, 268] width 185 height 28
click at [540, 268] on input "text" at bounding box center [576, 268] width 166 height 17
drag, startPoint x: 563, startPoint y: 322, endPoint x: 594, endPoint y: 319, distance: 31.4
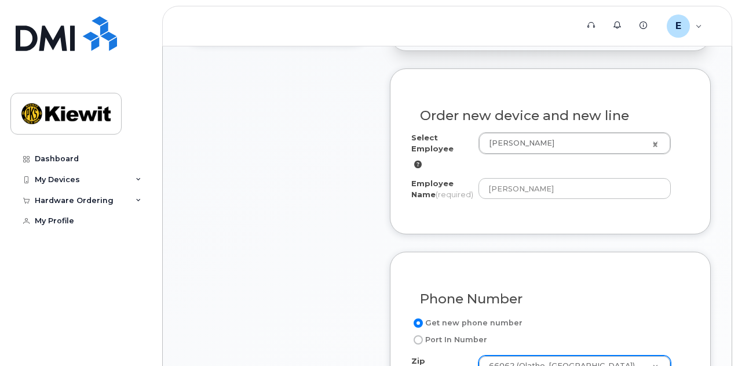
scroll to position [649, 0]
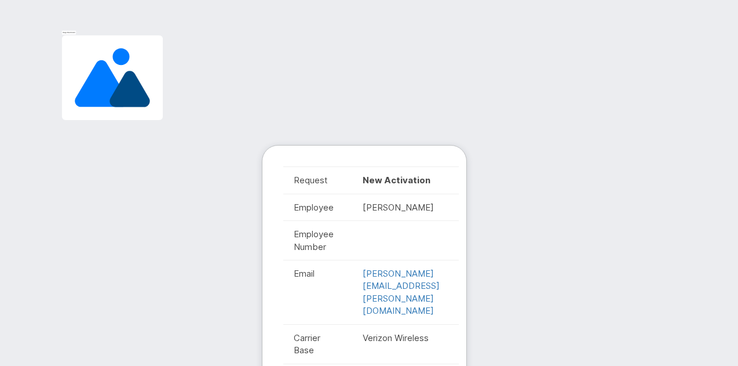
scroll to position [395, 0]
click at [86, 60] on img at bounding box center [112, 77] width 111 height 95
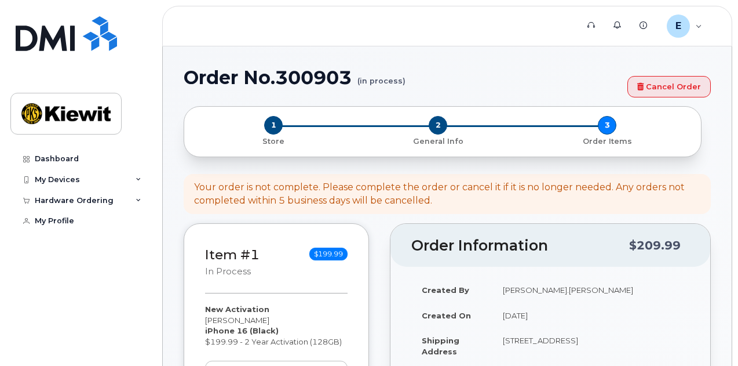
select select
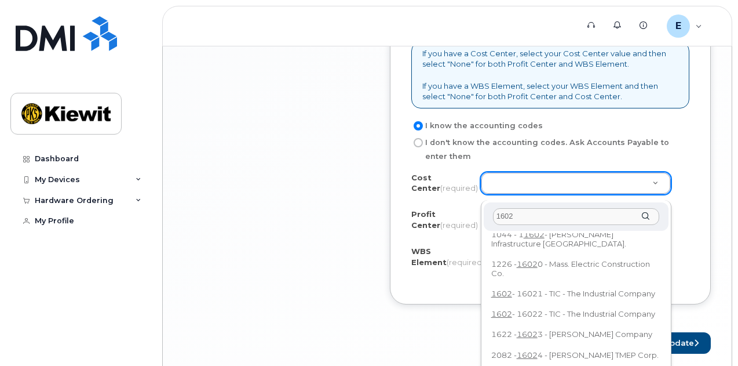
scroll to position [38, 0]
type input "1602"
type input "16021"
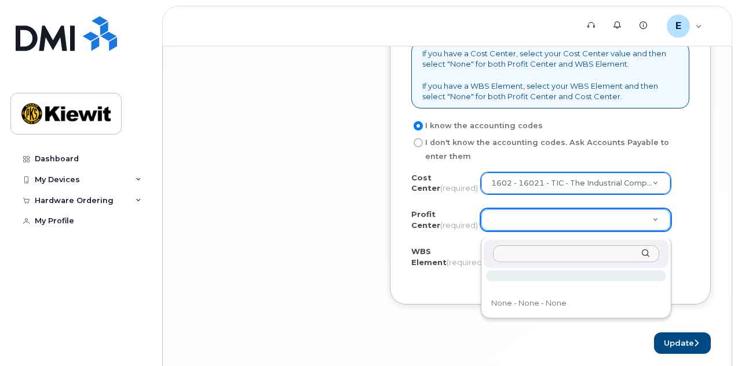
type input "1"
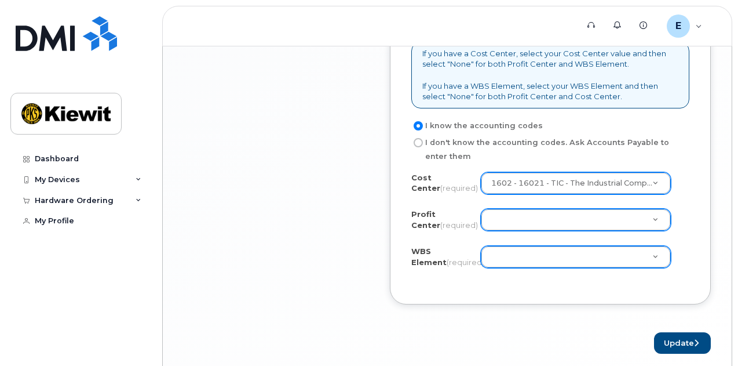
drag, startPoint x: 557, startPoint y: 211, endPoint x: 560, endPoint y: 219, distance: 8.6
click at [556, 214] on div "Cost Center (required) 1602 - 16021 - TIC - The Industrial Company 16021 Profit…" at bounding box center [550, 227] width 278 height 111
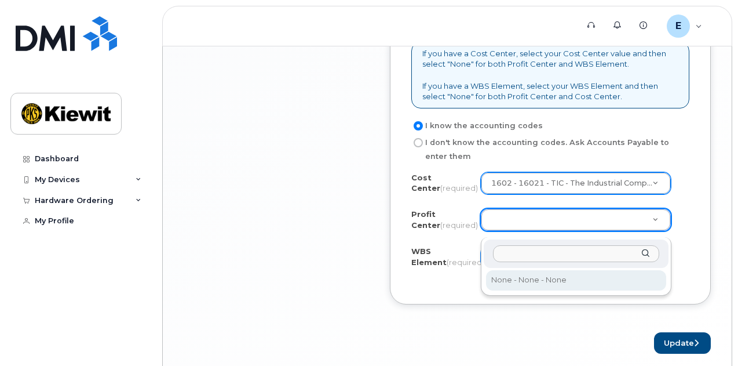
select select "None"
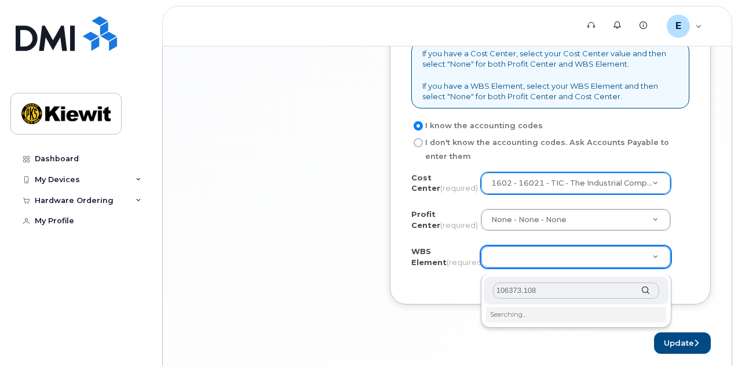
type input "106373.1081"
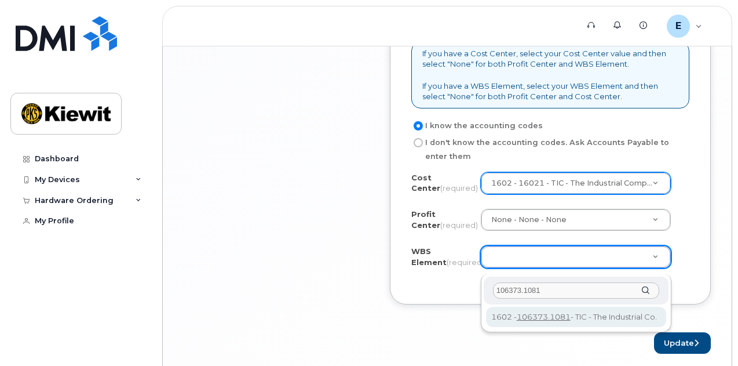
type input "106373.1081"
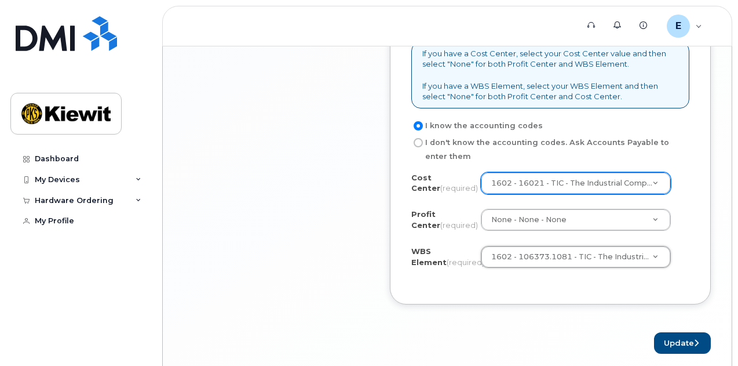
click at [568, 304] on div "Business Unit If you have a Cost Center, select your Cost Center value and then…" at bounding box center [550, 141] width 321 height 326
click at [670, 345] on button "Update" at bounding box center [682, 342] width 57 height 21
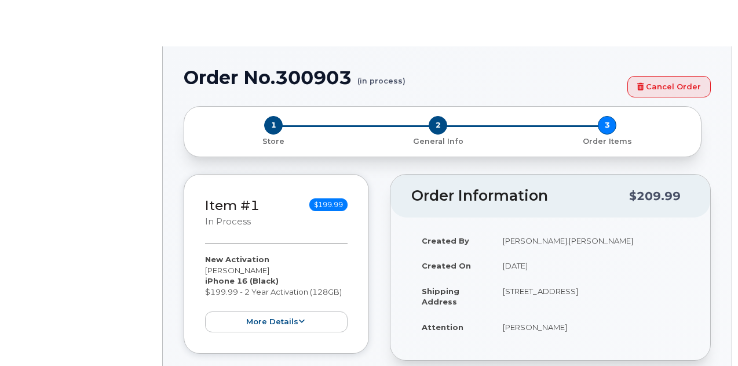
radio input "true"
type input "2176902"
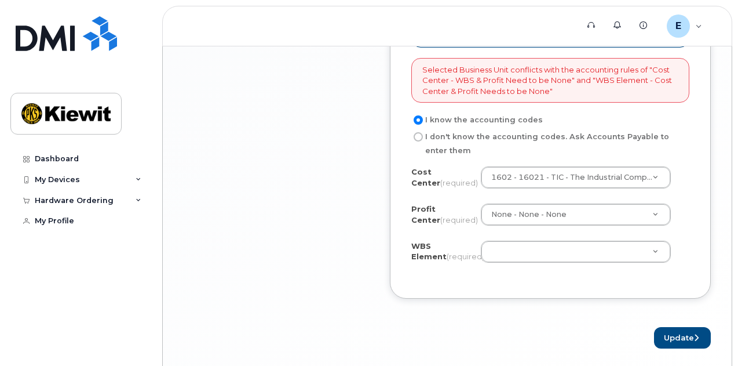
scroll to position [1042, 0]
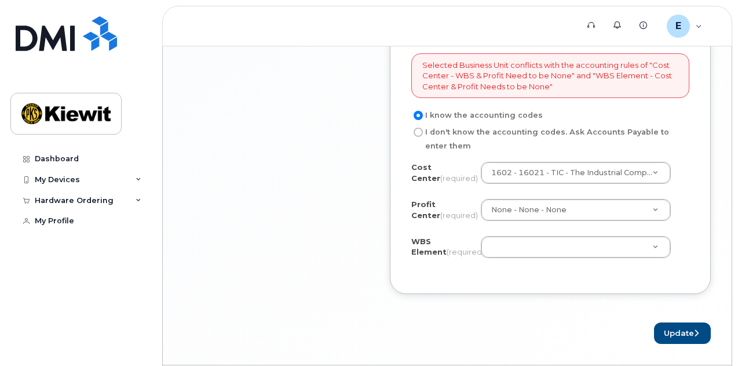
click at [418, 137] on input "I don't know the accounting codes. Ask Accounts Payable to enter them" at bounding box center [418, 131] width 9 height 9
radio input "true"
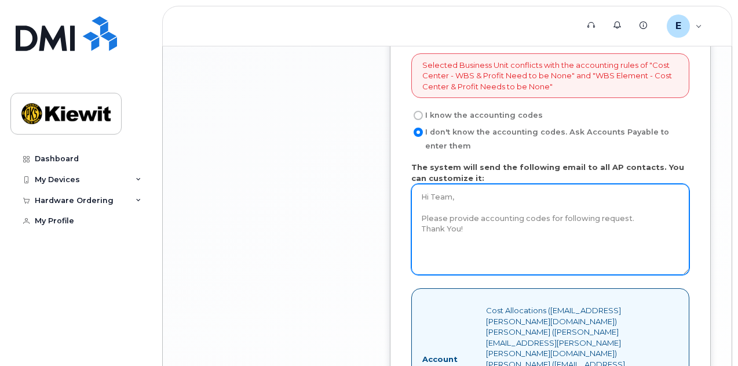
click at [479, 240] on textarea "Hi Team, Please provide accounting codes for following request. Thank You!" at bounding box center [550, 229] width 278 height 91
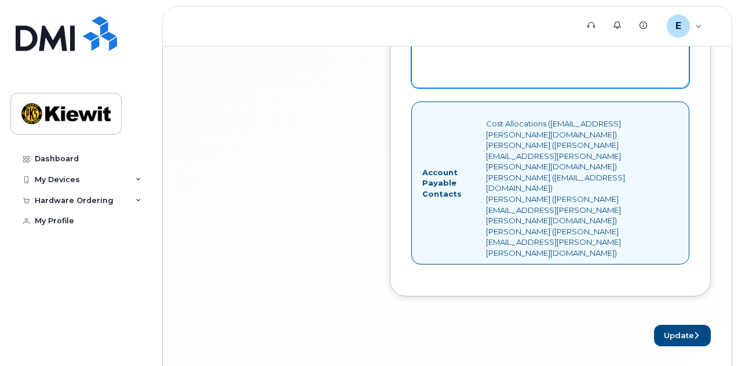
scroll to position [939, 0]
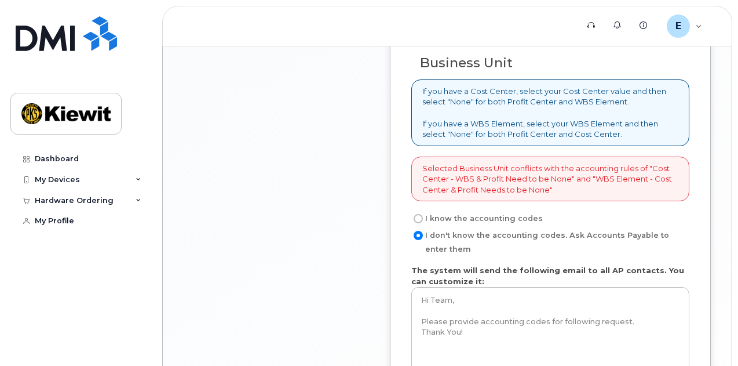
click at [421, 223] on input "I know the accounting codes" at bounding box center [418, 218] width 9 height 9
radio input "true"
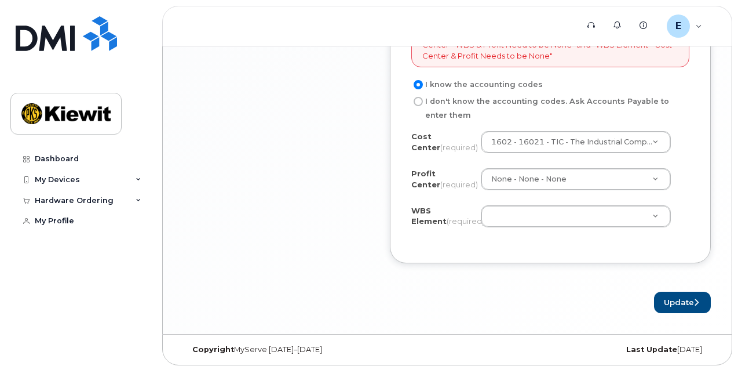
scroll to position [1074, 0]
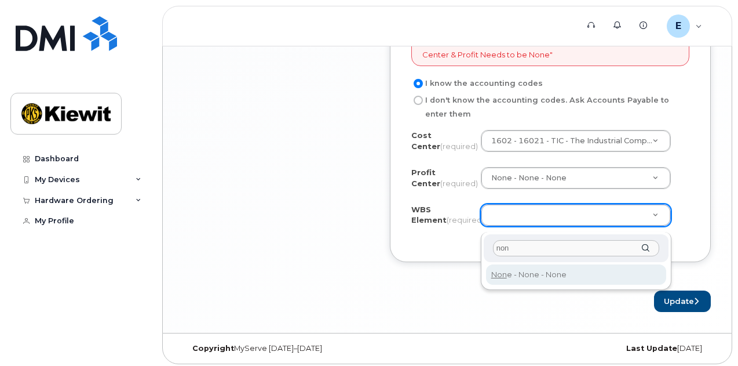
type input "non"
type input "None"
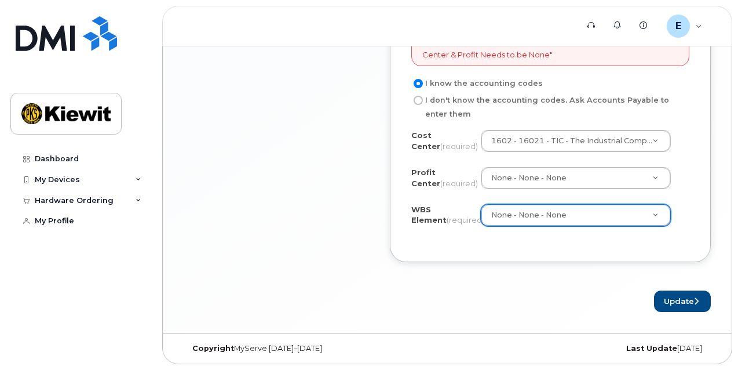
click at [473, 255] on div "Business Unit If you have a Cost Center, select your Cost Center value and then…" at bounding box center [550, 72] width 321 height 382
click at [666, 310] on button "Update" at bounding box center [682, 300] width 57 height 21
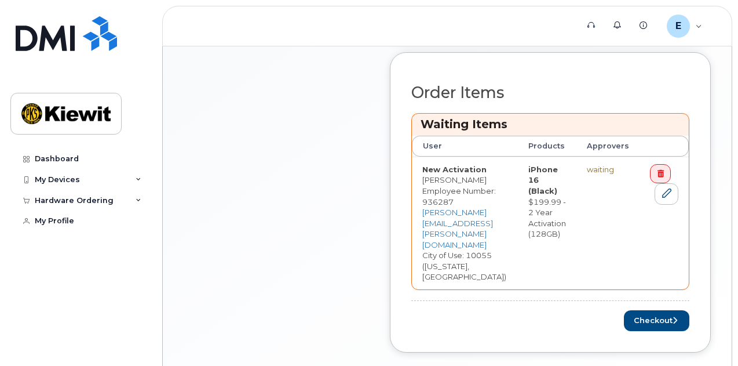
scroll to position [424, 0]
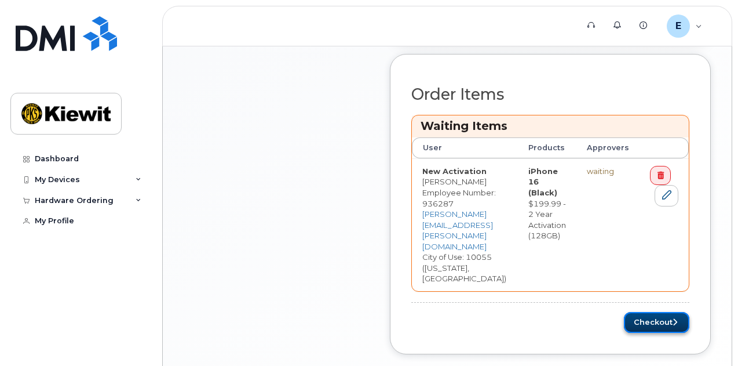
click at [677, 312] on button "Checkout" at bounding box center [656, 322] width 65 height 21
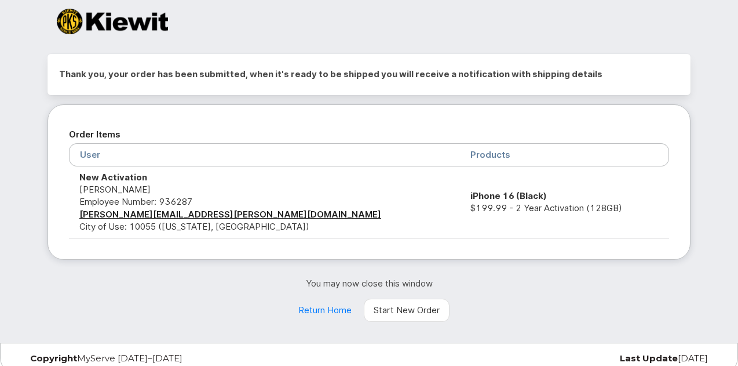
scroll to position [27, 0]
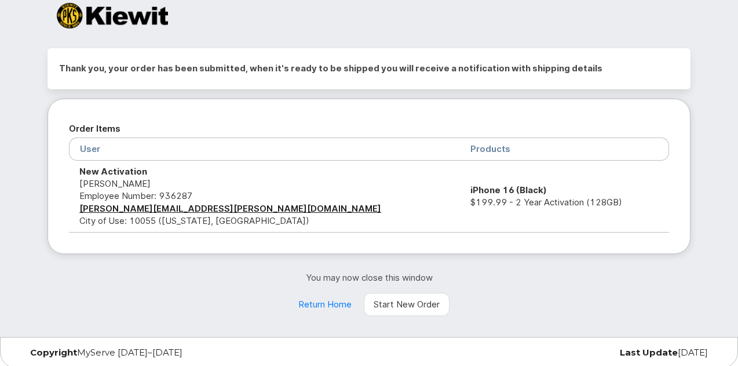
click at [184, 296] on div "You may now close this window Return Home Start New Order" at bounding box center [369, 293] width 643 height 45
